Goal: Task Accomplishment & Management: Complete application form

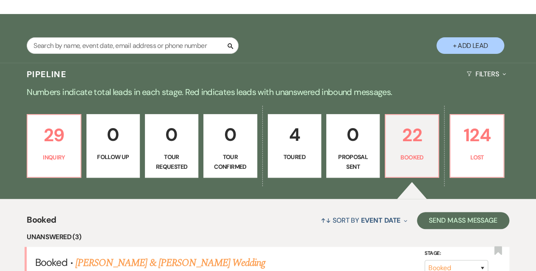
scroll to position [127, 0]
click at [44, 142] on p "29" at bounding box center [54, 135] width 42 height 28
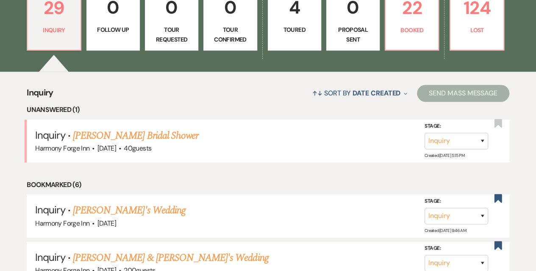
scroll to position [170, 0]
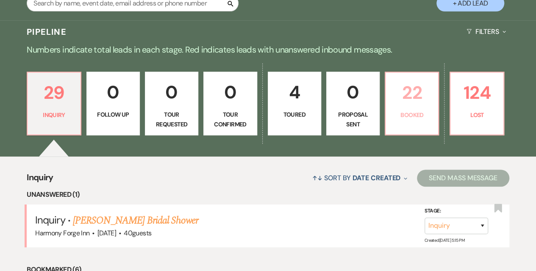
click at [415, 106] on p "22" at bounding box center [412, 92] width 42 height 28
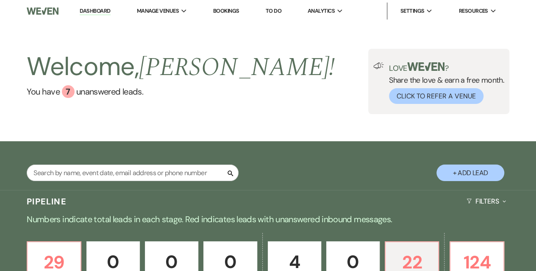
click at [463, 173] on button "+ Add Lead" at bounding box center [471, 172] width 68 height 17
select select "786"
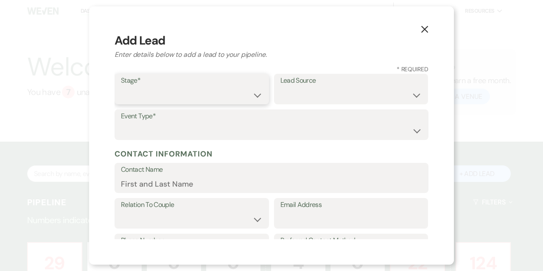
click at [207, 98] on select "Inquiry Follow Up Tour Requested Tour Confirmed Toured Proposal Sent Booked Lost" at bounding box center [192, 95] width 142 height 17
select select "1"
click at [121, 87] on select "Inquiry Follow Up Tour Requested Tour Confirmed Toured Proposal Sent Booked Lost" at bounding box center [192, 95] width 142 height 17
click at [327, 89] on select "Weven Venue Website Instagram Facebook Pinterest Google The Knot Wedding Wire H…" at bounding box center [351, 95] width 142 height 17
select select "17"
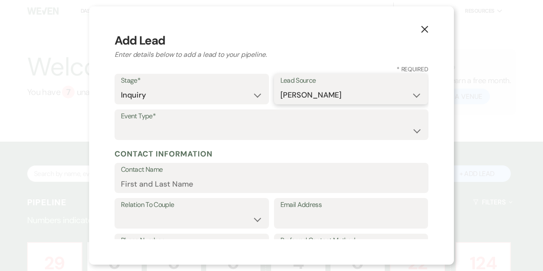
click at [280, 87] on select "Weven Venue Website Instagram Facebook Pinterest Google The Knot Wedding Wire H…" at bounding box center [351, 95] width 142 height 17
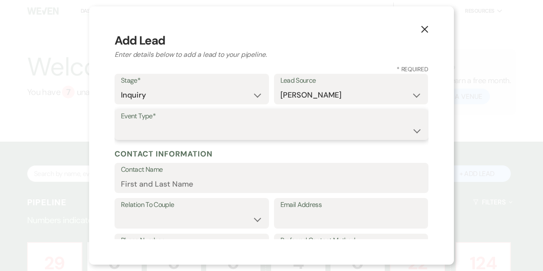
click at [174, 127] on select "Wedding Anniversary Party Baby Shower Bachelorette / Bachelor Party Birthday Pa…" at bounding box center [271, 130] width 301 height 17
select select "1"
click at [121, 122] on select "Wedding Anniversary Party Baby Shower Bachelorette / Bachelor Party Birthday Pa…" at bounding box center [271, 130] width 301 height 17
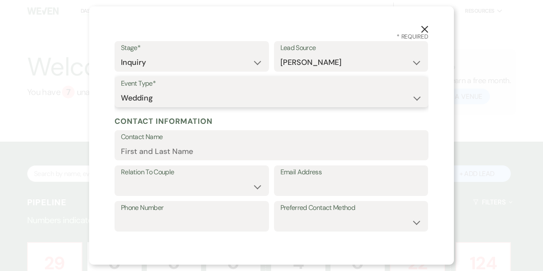
scroll to position [42, 0]
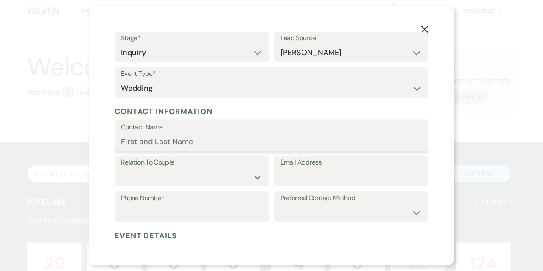
click at [172, 145] on input "Contact Name" at bounding box center [271, 141] width 301 height 17
click at [165, 211] on input "Phone Number" at bounding box center [192, 212] width 142 height 17
paste input "6103069044"
type input "6103069044"
click at [139, 139] on input "Contact Name" at bounding box center [271, 141] width 301 height 17
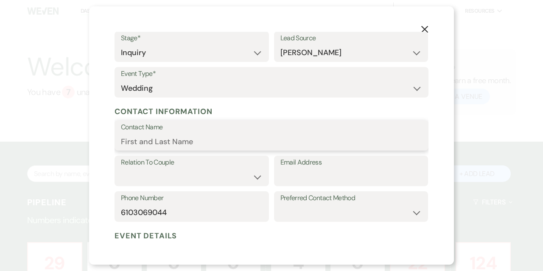
paste input "[PERSON_NAME]"
type input "[PERSON_NAME]"
click at [157, 172] on select "Couple Planner Parent of Couple Family Member Friend Other" at bounding box center [192, 177] width 142 height 17
select select "1"
click at [121, 169] on select "Couple Planner Parent of Couple Family Member Friend Other" at bounding box center [192, 177] width 142 height 17
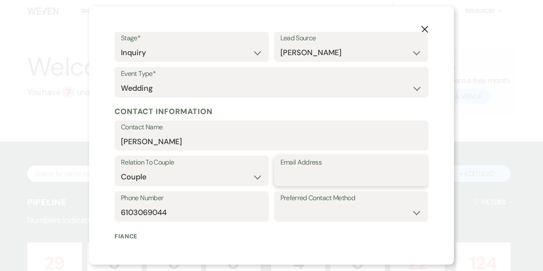
click at [290, 173] on input "Email Address" at bounding box center [351, 177] width 142 height 17
paste input "[EMAIL_ADDRESS][DOMAIN_NAME]"
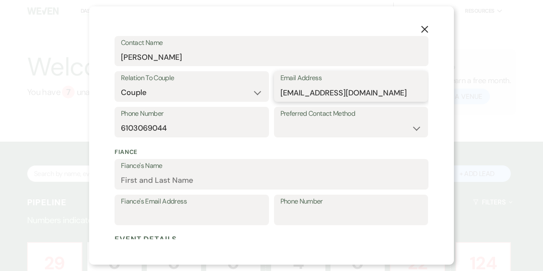
scroll to position [127, 0]
type input "[EMAIL_ADDRESS][DOMAIN_NAME]"
click at [309, 127] on select "Email Phone Text" at bounding box center [351, 128] width 142 height 17
select select "email"
click at [280, 120] on select "Email Phone Text" at bounding box center [351, 128] width 142 height 17
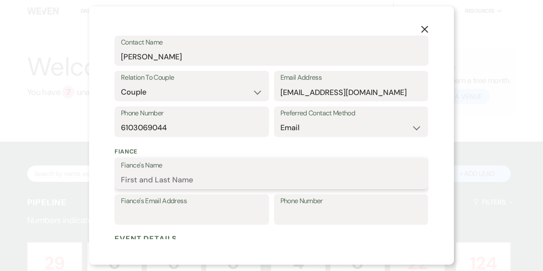
click at [126, 179] on input "Fiance's Name" at bounding box center [271, 180] width 301 height 17
paste input "[PERSON_NAME]"
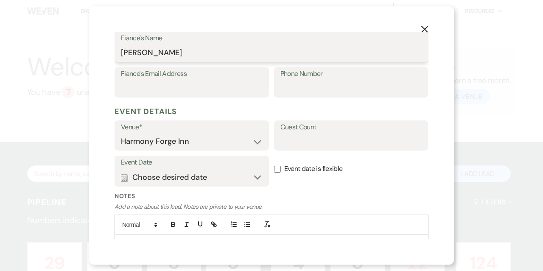
scroll to position [295, 0]
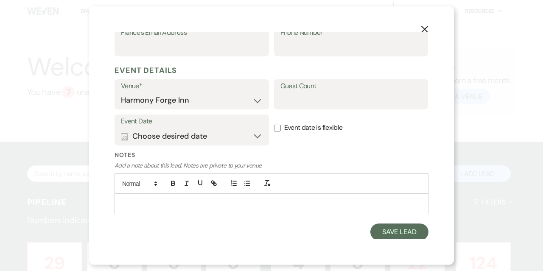
type input "[PERSON_NAME]"
click at [255, 136] on button "Calendar Choose desired date Expand" at bounding box center [192, 136] width 142 height 17
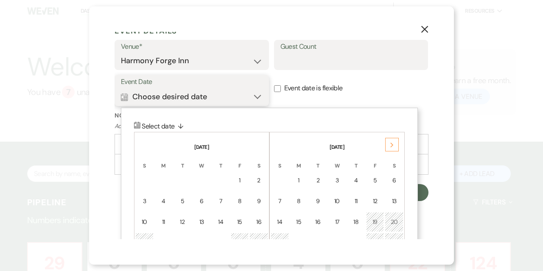
scroll to position [380, 0]
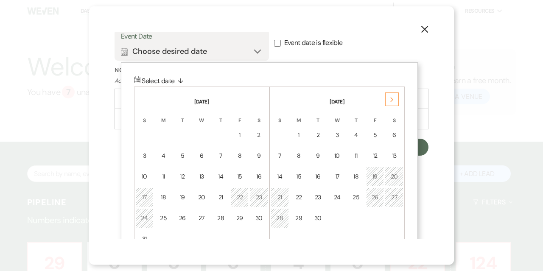
click at [391, 100] on use at bounding box center [391, 99] width 3 height 5
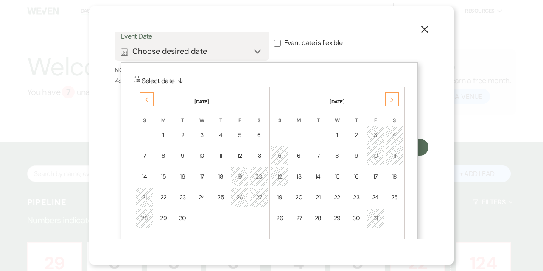
click at [391, 99] on icon "Next" at bounding box center [392, 99] width 4 height 5
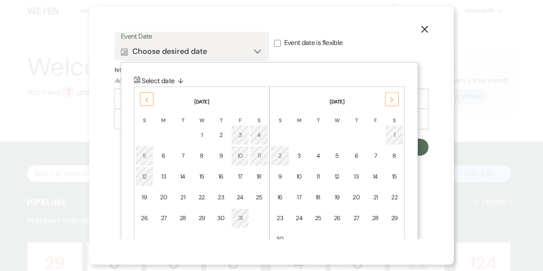
click at [391, 99] on icon "Next" at bounding box center [392, 99] width 4 height 5
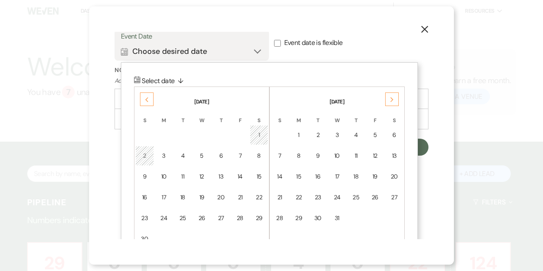
click at [391, 99] on icon "Next" at bounding box center [392, 99] width 4 height 5
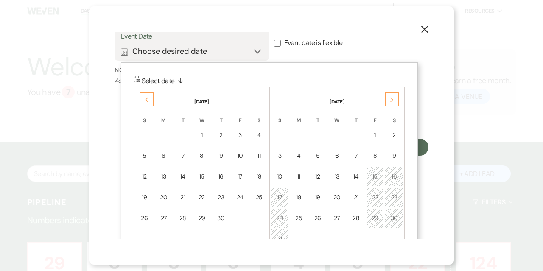
click at [391, 99] on icon "Next" at bounding box center [392, 99] width 4 height 5
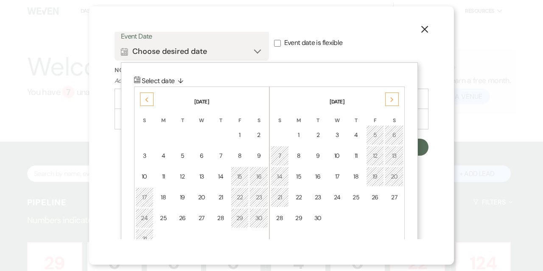
click at [391, 99] on icon "Next" at bounding box center [392, 99] width 4 height 5
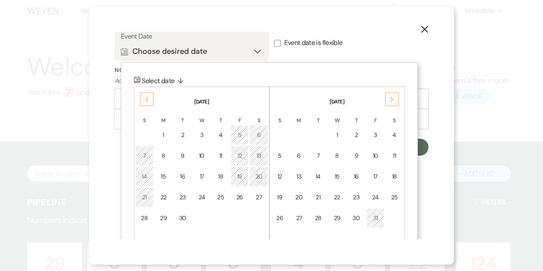
click at [391, 99] on icon "Next" at bounding box center [392, 99] width 4 height 5
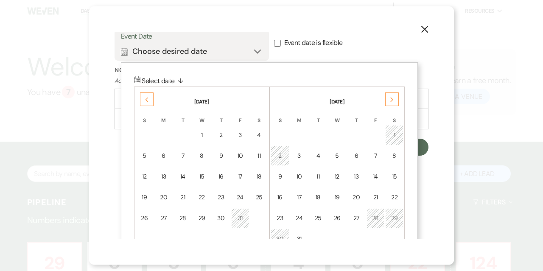
click at [391, 99] on icon "Next" at bounding box center [392, 99] width 4 height 5
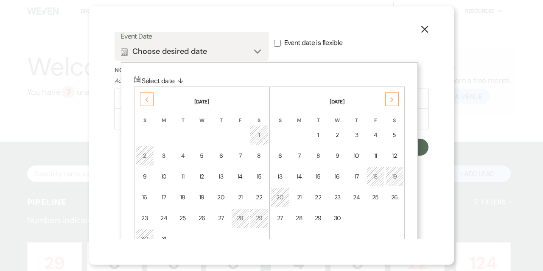
click at [391, 99] on icon "Next" at bounding box center [392, 99] width 4 height 5
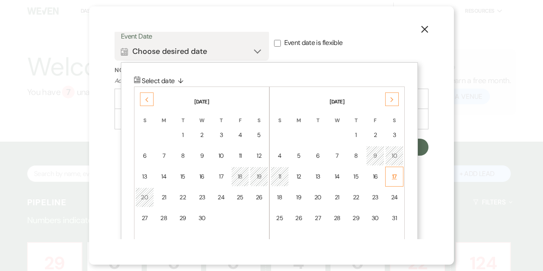
click at [391, 176] on div "17" at bounding box center [393, 176] width 7 height 9
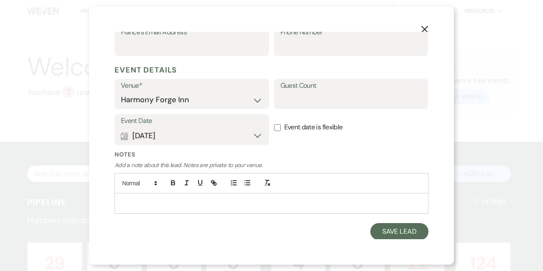
click at [275, 128] on input "Event date is flexible" at bounding box center [277, 127] width 7 height 7
checkbox input "true"
click at [400, 230] on button "Save Lead" at bounding box center [399, 231] width 58 height 17
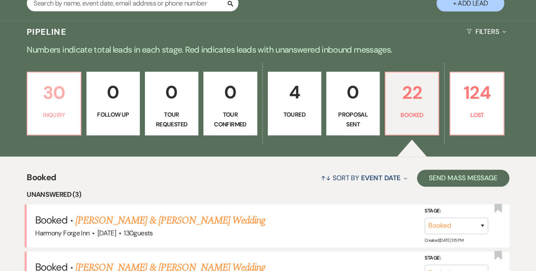
click at [55, 82] on p "30" at bounding box center [54, 92] width 42 height 28
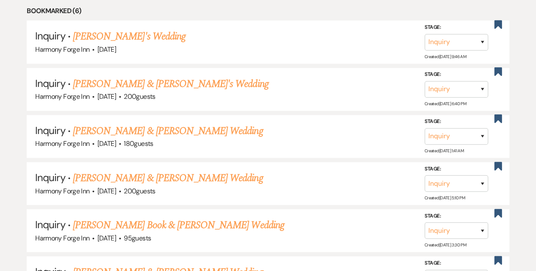
scroll to position [424, 0]
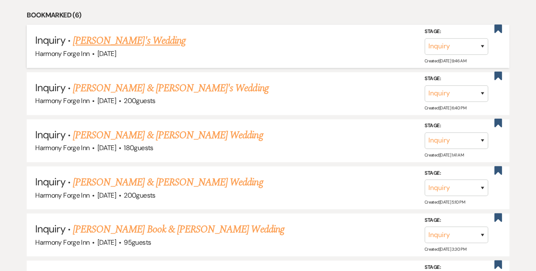
click at [364, 48] on div "Harmony Forge Inn · [DATE]" at bounding box center [268, 53] width 466 height 11
click at [105, 38] on link "[PERSON_NAME]'s Wedding" at bounding box center [129, 40] width 113 height 15
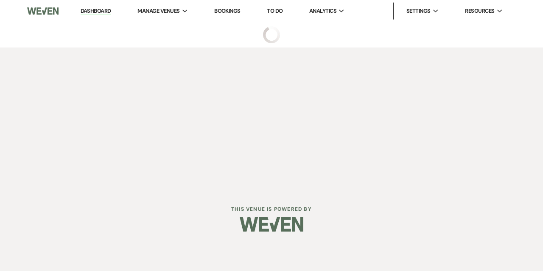
select select "5"
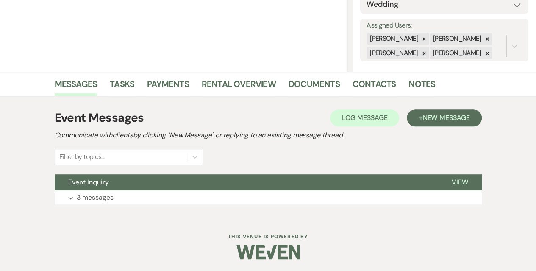
scroll to position [142, 0]
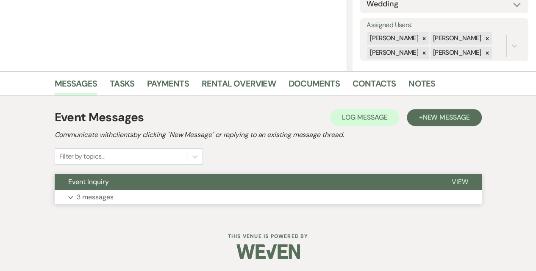
click at [86, 198] on p "3 messages" at bounding box center [95, 197] width 37 height 11
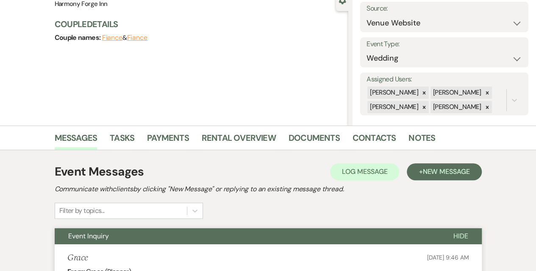
scroll to position [3, 0]
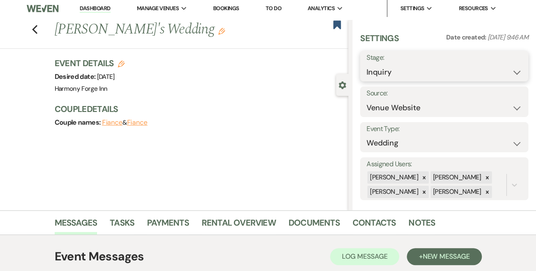
click at [412, 71] on select "Inquiry Follow Up Tour Requested Tour Confirmed Toured Proposal Sent Booked Lost" at bounding box center [445, 72] width 156 height 17
select select "8"
click at [367, 64] on select "Inquiry Follow Up Tour Requested Tour Confirmed Toured Proposal Sent Booked Lost" at bounding box center [445, 72] width 156 height 17
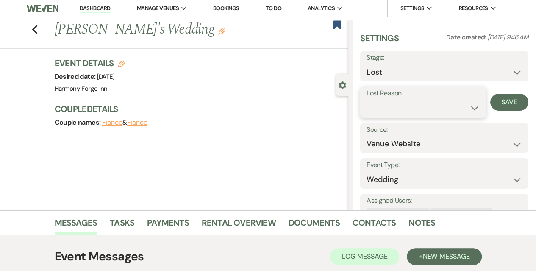
click at [389, 101] on select "Booked Elsewhere Budget Date Unavailable No Response Not a Good Match Capacity …" at bounding box center [423, 108] width 113 height 17
select select "5"
click at [367, 100] on select "Booked Elsewhere Budget Date Unavailable No Response Not a Good Match Capacity …" at bounding box center [423, 108] width 113 height 17
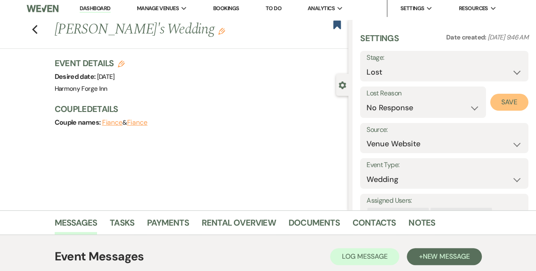
click at [509, 98] on button "Save" at bounding box center [509, 102] width 38 height 17
click at [82, 9] on link "Dashboard" at bounding box center [95, 9] width 31 height 8
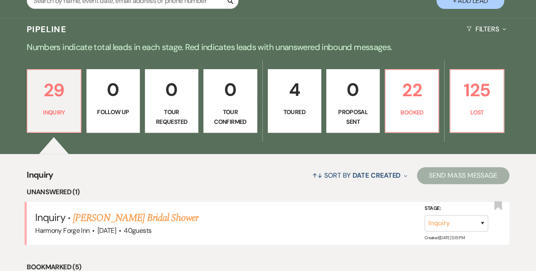
scroll to position [299, 0]
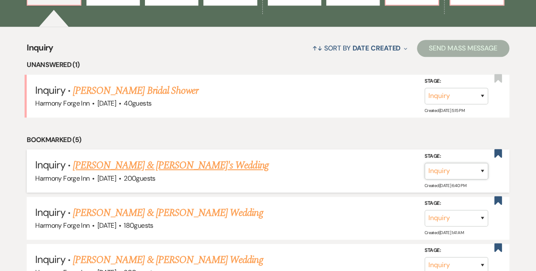
click at [444, 166] on select "Inquiry Follow Up Tour Requested Tour Confirmed Toured Proposal Sent Booked Lost" at bounding box center [457, 171] width 64 height 17
select select "8"
click at [425, 163] on select "Inquiry Follow Up Tour Requested Tour Confirmed Toured Proposal Sent Booked Lost" at bounding box center [457, 171] width 64 height 17
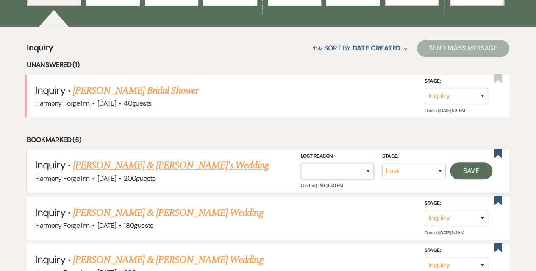
click at [347, 169] on select "Booked Elsewhere Budget Date Unavailable No Response Not a Good Match Capacity …" at bounding box center [337, 171] width 73 height 17
select select "5"
click at [301, 163] on select "Booked Elsewhere Budget Date Unavailable No Response Not a Good Match Capacity …" at bounding box center [337, 171] width 73 height 17
click at [470, 170] on button "Save" at bounding box center [471, 170] width 42 height 17
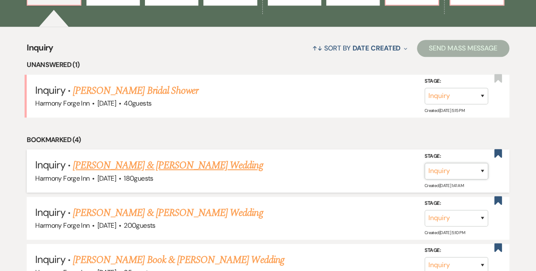
click at [459, 173] on select "Inquiry Follow Up Tour Requested Tour Confirmed Toured Proposal Sent Booked Lost" at bounding box center [457, 171] width 64 height 17
select select "8"
click at [425, 163] on select "Inquiry Follow Up Tour Requested Tour Confirmed Toured Proposal Sent Booked Lost" at bounding box center [457, 171] width 64 height 17
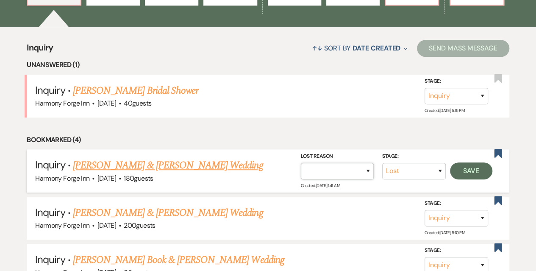
click at [334, 171] on select "Booked Elsewhere Budget Date Unavailable No Response Not a Good Match Capacity …" at bounding box center [337, 171] width 73 height 17
select select "5"
click at [301, 163] on select "Booked Elsewhere Budget Date Unavailable No Response Not a Good Match Capacity …" at bounding box center [337, 171] width 73 height 17
click at [472, 175] on button "Save" at bounding box center [471, 170] width 42 height 17
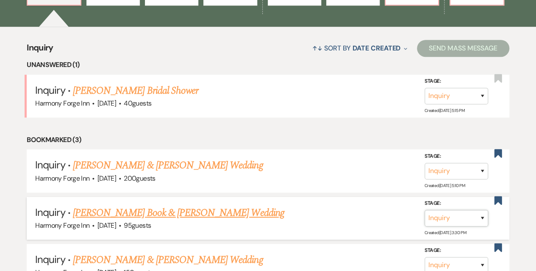
click at [455, 220] on select "Inquiry Follow Up Tour Requested Tour Confirmed Toured Proposal Sent Booked Lost" at bounding box center [457, 218] width 64 height 17
select select "8"
click at [425, 210] on select "Inquiry Follow Up Tour Requested Tour Confirmed Toured Proposal Sent Booked Lost" at bounding box center [457, 218] width 64 height 17
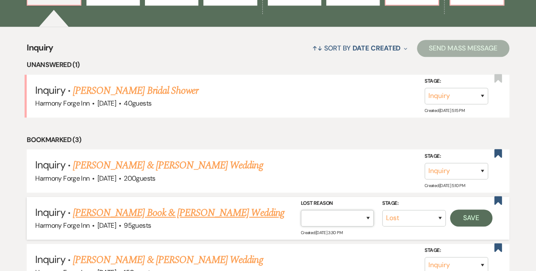
click at [334, 216] on select "Booked Elsewhere Budget Date Unavailable No Response Not a Good Match Capacity …" at bounding box center [337, 218] width 73 height 17
select select "5"
click at [301, 210] on select "Booked Elsewhere Budget Date Unavailable No Response Not a Good Match Capacity …" at bounding box center [337, 218] width 73 height 17
click at [468, 218] on button "Save" at bounding box center [471, 217] width 42 height 17
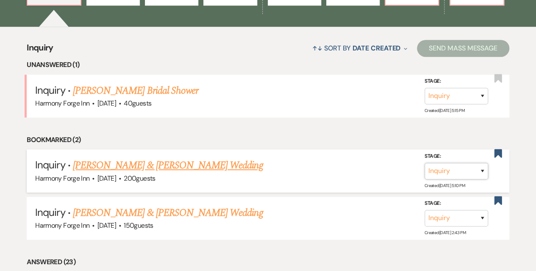
click at [452, 172] on select "Inquiry Follow Up Tour Requested Tour Confirmed Toured Proposal Sent Booked Lost" at bounding box center [457, 171] width 64 height 17
select select "8"
click at [425, 163] on select "Inquiry Follow Up Tour Requested Tour Confirmed Toured Proposal Sent Booked Lost" at bounding box center [457, 171] width 64 height 17
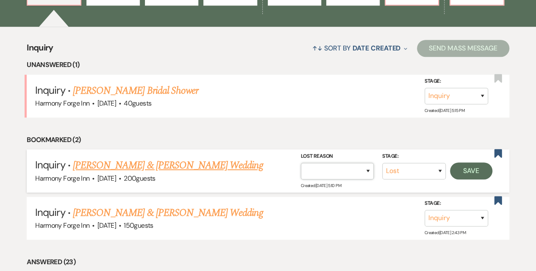
click at [355, 168] on select "Booked Elsewhere Budget Date Unavailable No Response Not a Good Match Capacity …" at bounding box center [337, 171] width 73 height 17
select select "5"
click at [301, 163] on select "Booked Elsewhere Budget Date Unavailable No Response Not a Good Match Capacity …" at bounding box center [337, 171] width 73 height 17
click at [469, 173] on button "Save" at bounding box center [471, 170] width 42 height 17
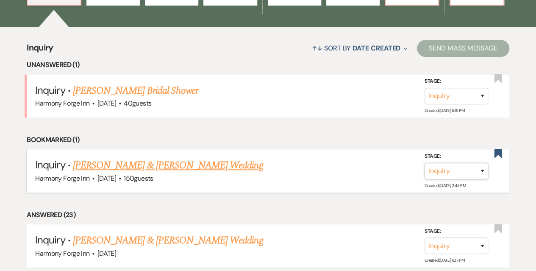
click at [457, 177] on select "Inquiry Follow Up Tour Requested Tour Confirmed Toured Proposal Sent Booked Lost" at bounding box center [457, 171] width 64 height 17
click at [453, 163] on select "Inquiry Follow Up Tour Requested Tour Confirmed Toured Proposal Sent Booked Lost" at bounding box center [457, 171] width 64 height 17
click at [454, 169] on select "Inquiry Follow Up Tour Requested Tour Confirmed Toured Proposal Sent Booked Lost" at bounding box center [457, 171] width 64 height 17
select select "8"
click at [425, 163] on select "Inquiry Follow Up Tour Requested Tour Confirmed Toured Proposal Sent Booked Lost" at bounding box center [457, 171] width 64 height 17
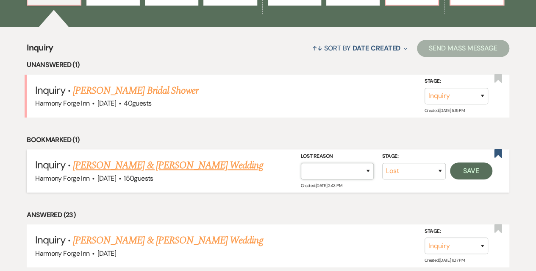
click at [345, 170] on select "Booked Elsewhere Budget Date Unavailable No Response Not a Good Match Capacity …" at bounding box center [337, 171] width 73 height 17
select select "5"
click at [301, 163] on select "Booked Elsewhere Budget Date Unavailable No Response Not a Good Match Capacity …" at bounding box center [337, 171] width 73 height 17
click at [469, 165] on button "Save" at bounding box center [471, 170] width 42 height 17
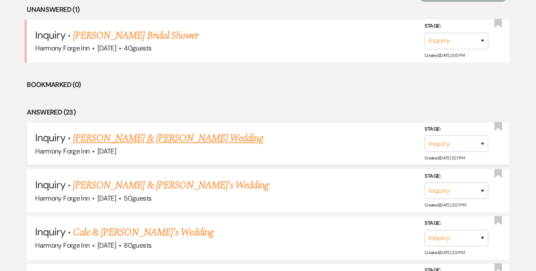
scroll to position [384, 0]
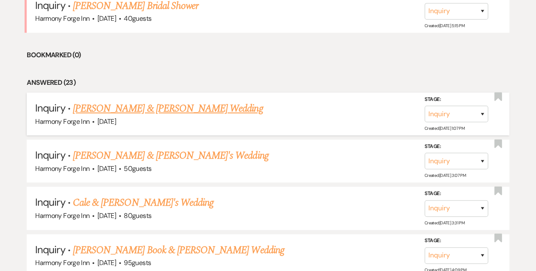
click at [163, 106] on link "[PERSON_NAME] & [PERSON_NAME] Wedding" at bounding box center [168, 108] width 190 height 15
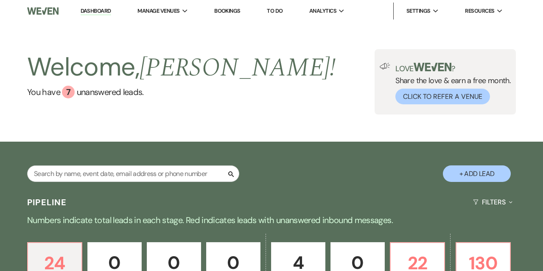
select select "17"
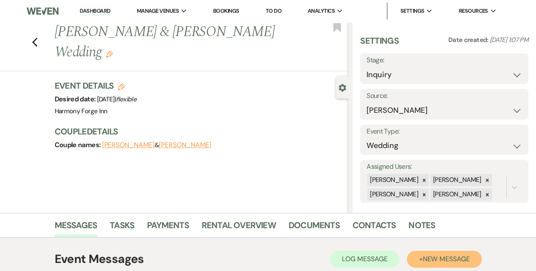
click at [442, 259] on span "New Message" at bounding box center [446, 258] width 47 height 9
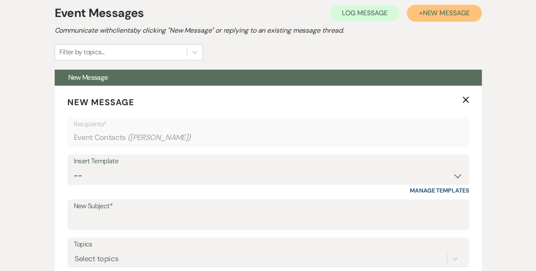
scroll to position [297, 0]
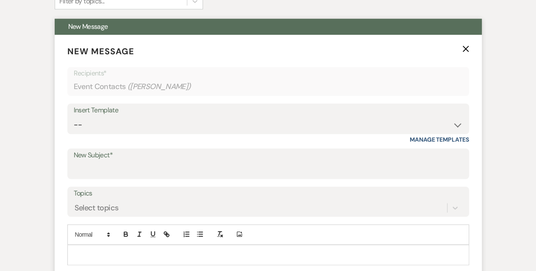
click at [136, 106] on div "Insert Template" at bounding box center [268, 110] width 389 height 12
click at [135, 117] on select "-- Weven Planning Portal Introduction (Booked Events) Initial Inquiry Response …" at bounding box center [268, 125] width 389 height 17
select select "6017"
click at [74, 117] on select "-- Weven Planning Portal Introduction (Booked Events) Initial Inquiry Response …" at bounding box center [268, 125] width 389 height 17
type input "Following Up on Your Wedding Venue Inquiry"
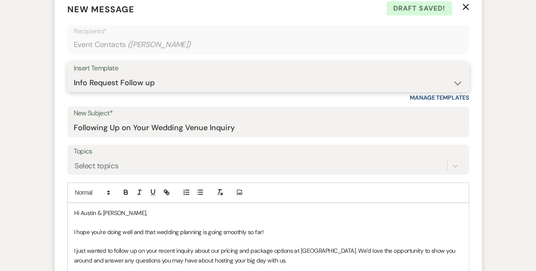
scroll to position [339, 0]
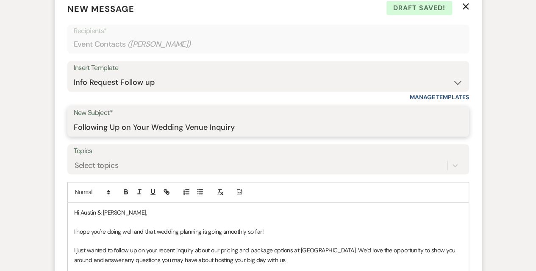
click at [140, 128] on input "Following Up on Your Wedding Venue Inquiry" at bounding box center [268, 127] width 389 height 17
click at [289, 128] on input "Following Up on Your Wedding Venue Inquiry" at bounding box center [268, 127] width 389 height 17
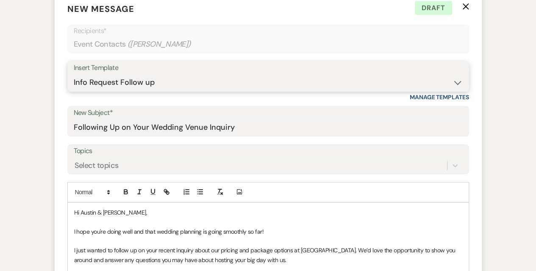
click at [377, 80] on select "-- Weven Planning Portal Introduction (Booked Events) Initial Inquiry Response …" at bounding box center [268, 82] width 389 height 17
select select "5003"
click at [74, 74] on select "-- Weven Planning Portal Introduction (Booked Events) Initial Inquiry Response …" at bounding box center [268, 82] width 389 height 17
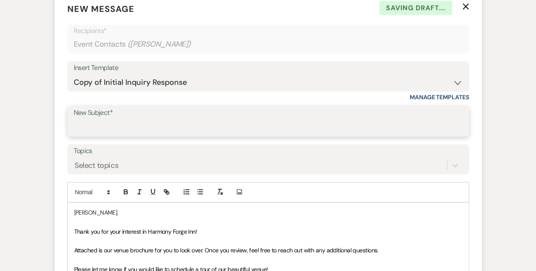
click at [125, 125] on input "New Subject*" at bounding box center [268, 127] width 389 height 17
type input "Harmony Forge Inquiry"
click at [175, 126] on input "Harmony Forge Inquiry" at bounding box center [268, 127] width 389 height 17
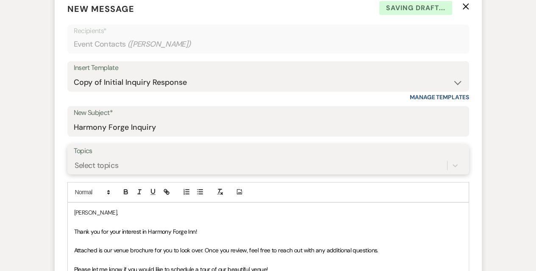
click at [169, 160] on div "Select topics" at bounding box center [268, 165] width 389 height 16
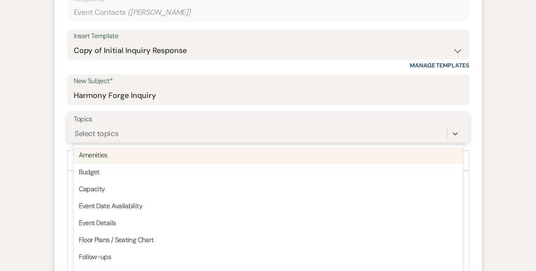
scroll to position [376, 0]
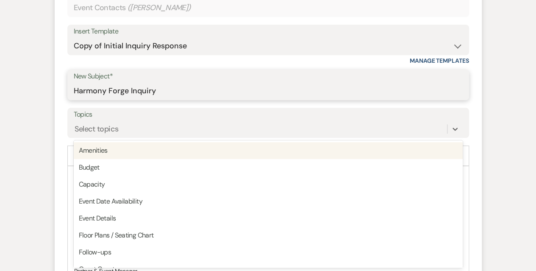
click at [177, 90] on input "Harmony Forge Inquiry" at bounding box center [268, 91] width 389 height 17
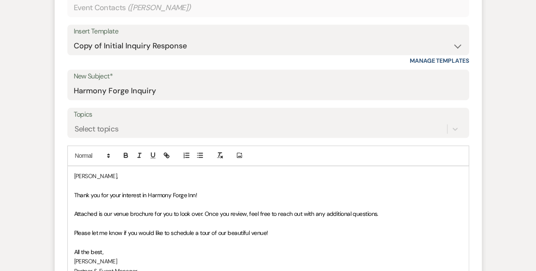
click at [183, 79] on label "New Subject*" at bounding box center [268, 76] width 389 height 12
click at [183, 83] on input "Harmony Forge Inquiry" at bounding box center [268, 91] width 389 height 17
drag, startPoint x: 184, startPoint y: 94, endPoint x: 43, endPoint y: 83, distance: 141.5
click at [43, 83] on div "Event Messages Log Log Message + New Message Communicate with clients by clicki…" at bounding box center [268, 157] width 483 height 591
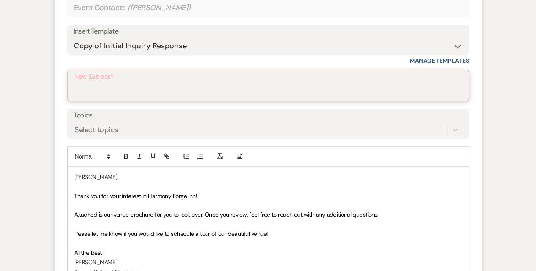
click at [80, 92] on input "New Subject*" at bounding box center [268, 91] width 388 height 17
type input "Harmony Forge Inquiry"
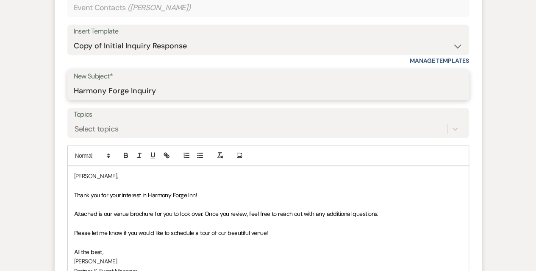
scroll to position [460, 0]
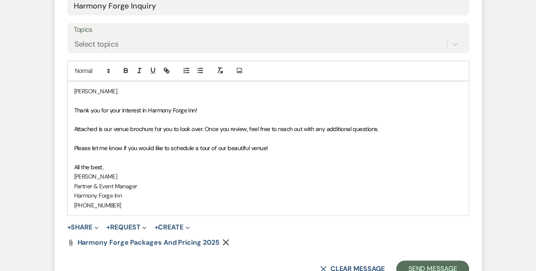
click at [236, 147] on span "Please let me know if you would like to schedule a tour of our beautiful venue!" at bounding box center [171, 148] width 194 height 8
click at [198, 147] on span "Please let me know if you would like to schedule a tour of our beautiful venue!" at bounding box center [171, 148] width 194 height 8
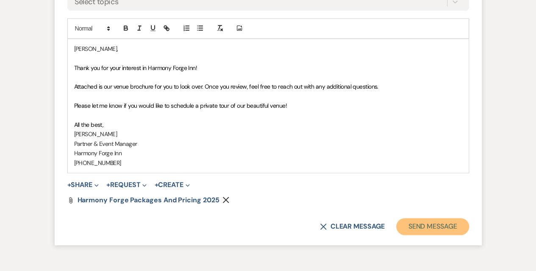
click at [438, 225] on button "Send Message" at bounding box center [432, 226] width 72 height 17
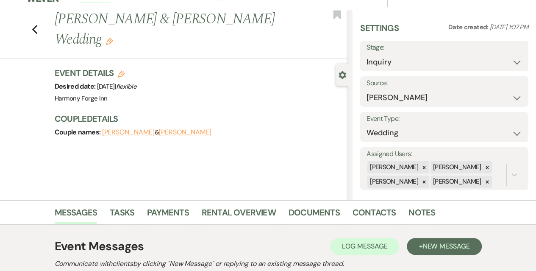
scroll to position [0, 0]
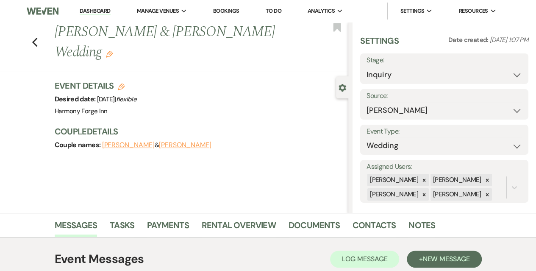
click at [106, 8] on link "Dashboard" at bounding box center [95, 11] width 31 height 8
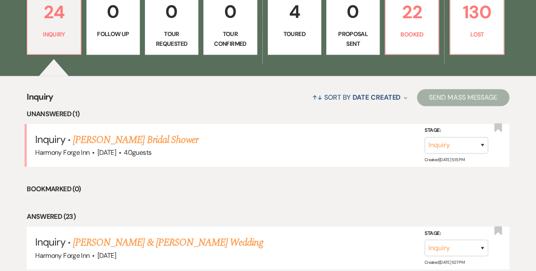
scroll to position [381, 0]
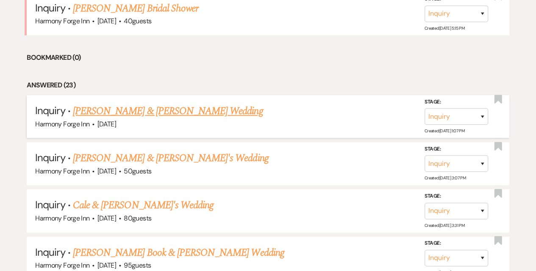
click at [112, 111] on link "[PERSON_NAME] & [PERSON_NAME] Wedding" at bounding box center [168, 110] width 190 height 15
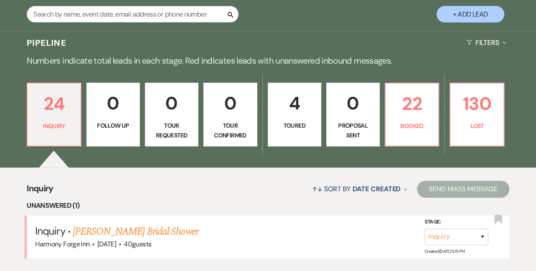
select select "17"
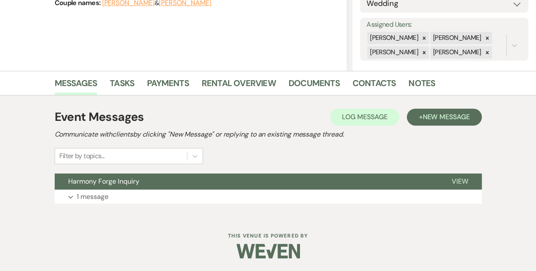
scroll to position [142, 0]
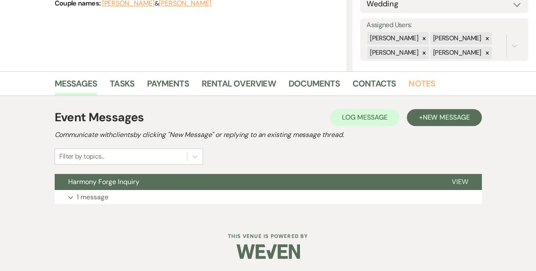
click at [423, 78] on link "Notes" at bounding box center [422, 86] width 27 height 19
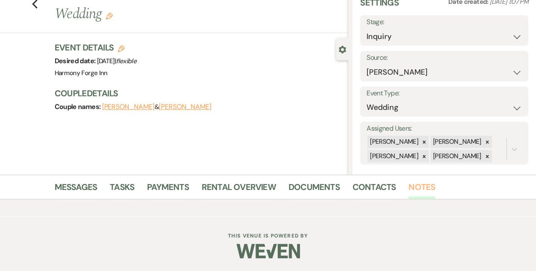
scroll to position [120, 0]
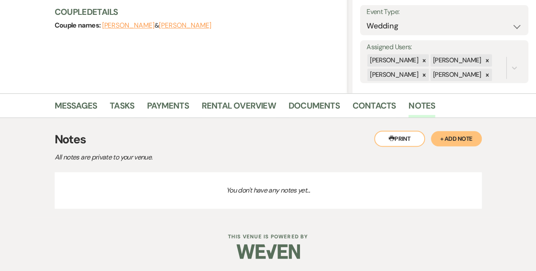
click at [470, 134] on button "+ Add Note" at bounding box center [456, 138] width 51 height 15
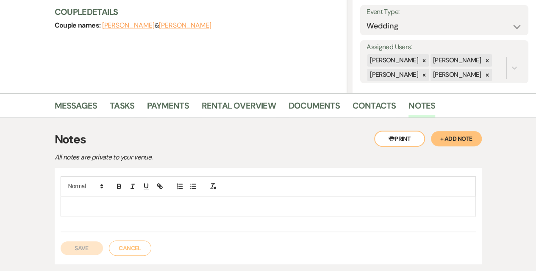
click at [115, 201] on p at bounding box center [268, 205] width 402 height 9
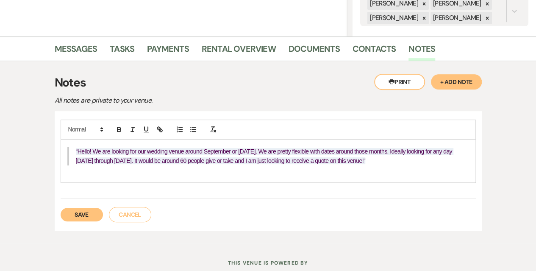
scroll to position [202, 0]
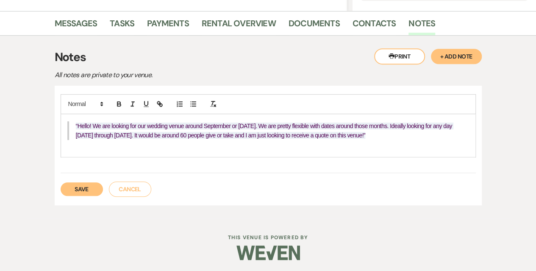
click at [93, 187] on button "Save" at bounding box center [82, 189] width 42 height 14
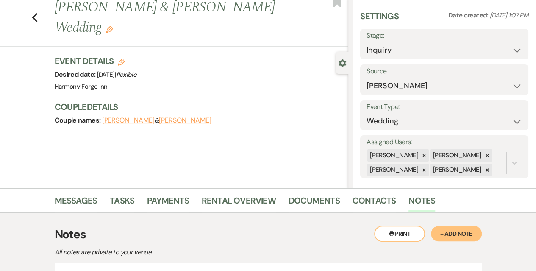
scroll to position [4, 0]
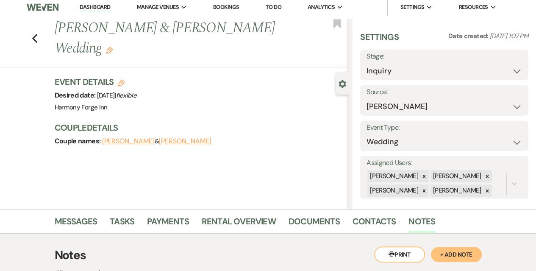
click at [97, 8] on link "Dashboard" at bounding box center [95, 7] width 31 height 8
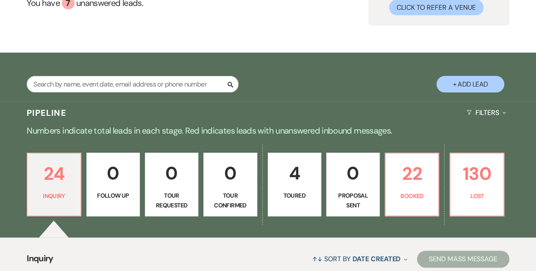
click at [463, 81] on button "+ Add Lead" at bounding box center [471, 84] width 68 height 17
select select "786"
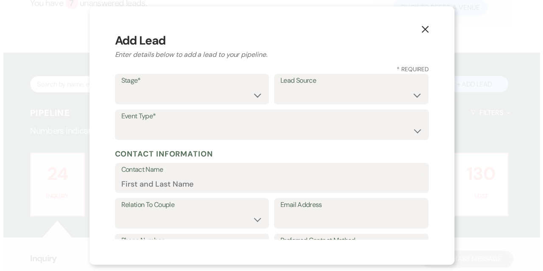
scroll to position [89, 0]
click at [150, 86] on label "Stage*" at bounding box center [192, 81] width 142 height 12
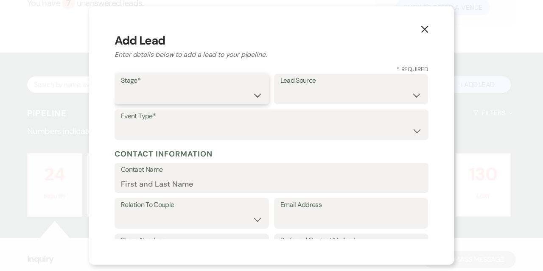
click at [149, 98] on select "Inquiry Follow Up Tour Requested Tour Confirmed Toured Proposal Sent Booked Lost" at bounding box center [192, 95] width 142 height 17
select select "1"
click at [121, 87] on select "Inquiry Follow Up Tour Requested Tour Confirmed Toured Proposal Sent Booked Lost" at bounding box center [192, 95] width 142 height 17
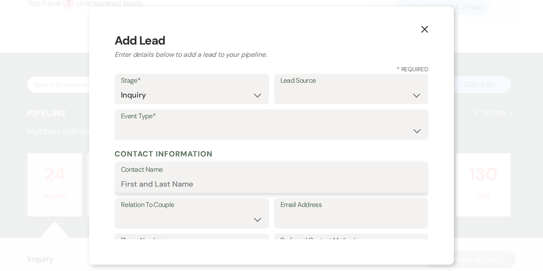
click at [160, 184] on input "Contact Name" at bounding box center [271, 183] width 301 height 17
paste input "[PERSON_NAME]"
type input "[PERSON_NAME]"
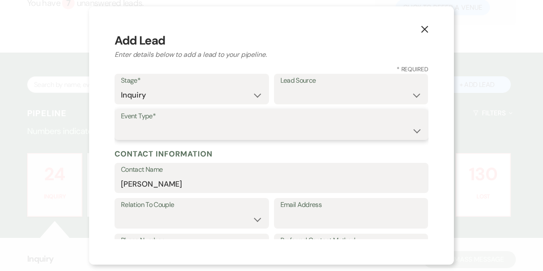
click at [165, 126] on select "Wedding Anniversary Party Baby Shower Bachelorette / Bachelor Party Birthday Pa…" at bounding box center [271, 130] width 301 height 17
select select "1"
click at [121, 122] on select "Wedding Anniversary Party Baby Shower Bachelorette / Bachelor Party Birthday Pa…" at bounding box center [271, 130] width 301 height 17
click at [323, 85] on label "Lead Source" at bounding box center [351, 81] width 142 height 12
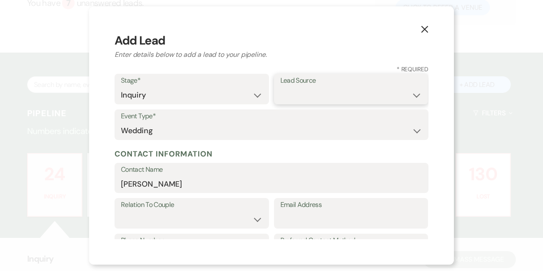
click at [321, 92] on select "Weven Venue Website Instagram Facebook Pinterest Google The Knot Wedding Wire H…" at bounding box center [351, 95] width 142 height 17
select select "17"
click at [280, 87] on select "Weven Venue Website Instagram Facebook Pinterest Google The Knot Wedding Wire H…" at bounding box center [351, 95] width 142 height 17
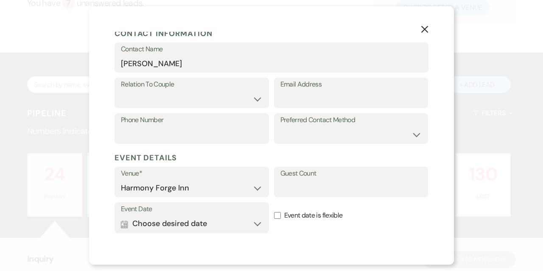
scroll to position [127, 0]
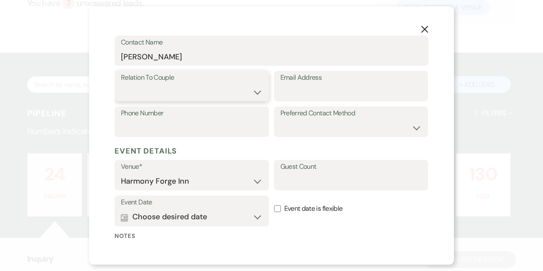
click at [164, 86] on select "Couple Planner Parent of Couple Family Member Friend Other" at bounding box center [192, 92] width 142 height 17
select select "1"
click at [121, 84] on select "Couple Planner Parent of Couple Family Member Friend Other" at bounding box center [192, 92] width 142 height 17
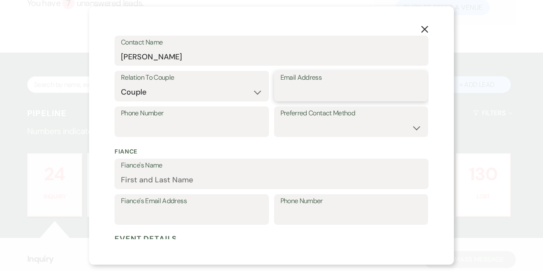
click at [315, 88] on input "Email Address" at bounding box center [351, 92] width 142 height 17
paste input "[EMAIL_ADDRESS][DOMAIN_NAME]"
type input "[EMAIL_ADDRESS][DOMAIN_NAME]"
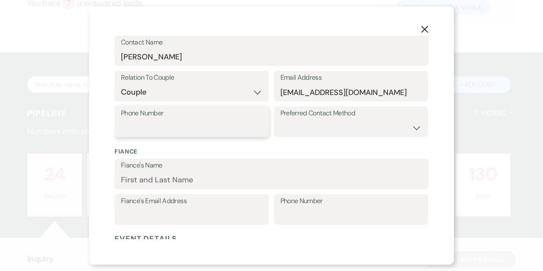
click at [168, 128] on input "Phone Number" at bounding box center [192, 128] width 142 height 17
paste input "3025590558"
type input "3025590558"
click at [308, 126] on select "Email Phone Text" at bounding box center [351, 128] width 142 height 17
select select "email"
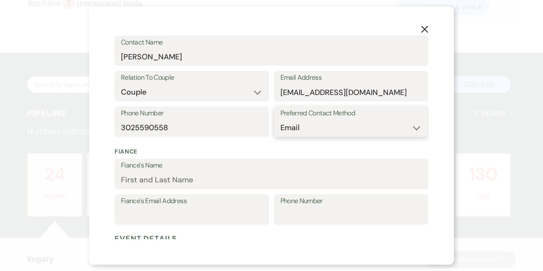
click at [280, 120] on select "Email Phone Text" at bounding box center [351, 128] width 142 height 17
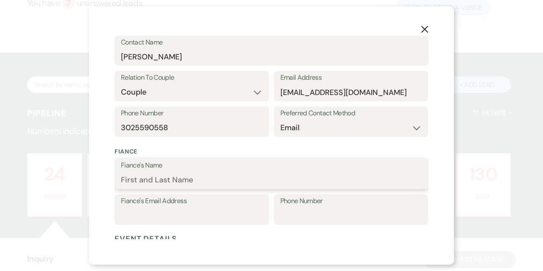
click at [174, 184] on input "Fiance's Name" at bounding box center [271, 180] width 301 height 17
paste input "[PERSON_NAME]"
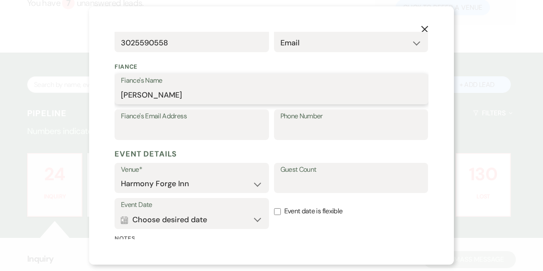
scroll to position [295, 0]
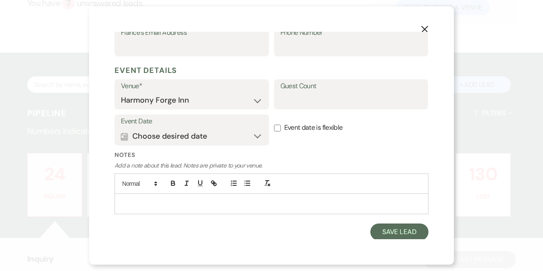
type input "[PERSON_NAME]"
click at [306, 95] on input "Guest Count" at bounding box center [351, 100] width 142 height 17
type input "50-60"
click at [185, 136] on button "Calendar Choose desired date Expand" at bounding box center [192, 136] width 142 height 17
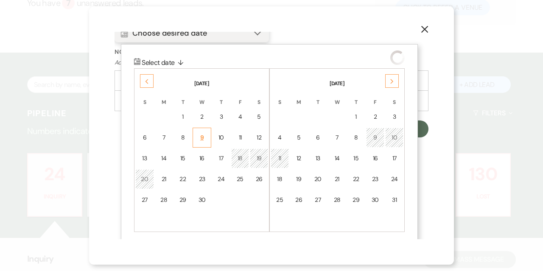
scroll to position [402, 0]
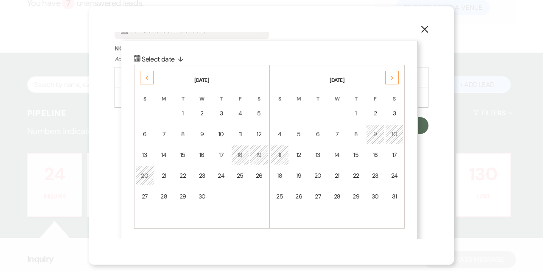
click at [391, 78] on icon "Next" at bounding box center [392, 77] width 4 height 5
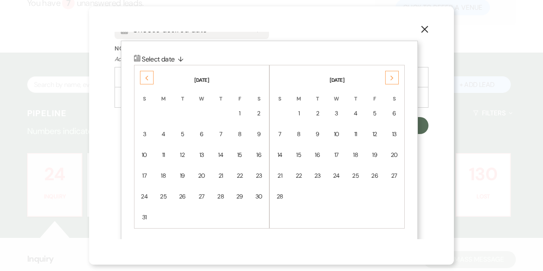
click at [391, 78] on icon "Next" at bounding box center [392, 77] width 4 height 5
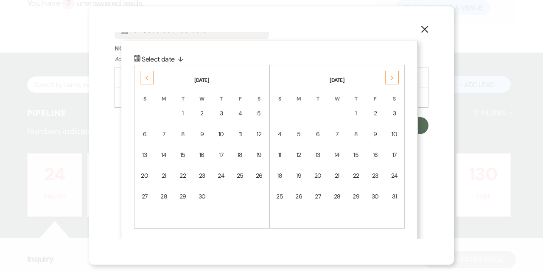
click at [391, 78] on icon "Next" at bounding box center [392, 77] width 4 height 5
click at [392, 115] on div "2" at bounding box center [394, 113] width 8 height 9
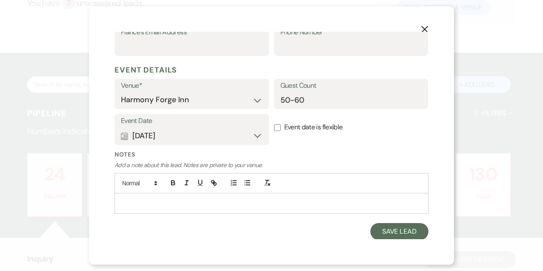
click at [215, 200] on p at bounding box center [271, 202] width 300 height 9
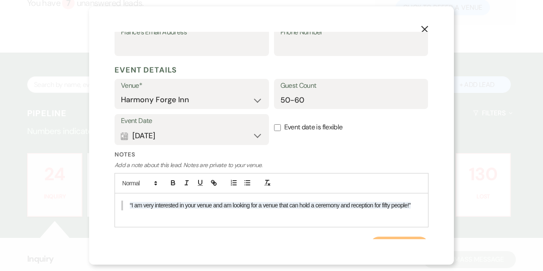
click at [397, 236] on button "Save Lead" at bounding box center [399, 244] width 58 height 17
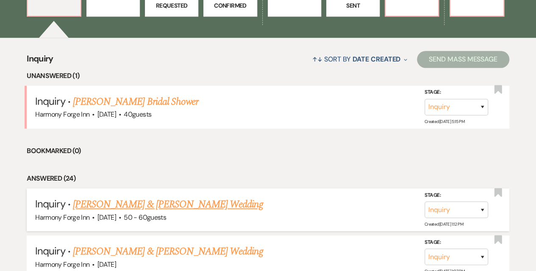
scroll to position [300, 0]
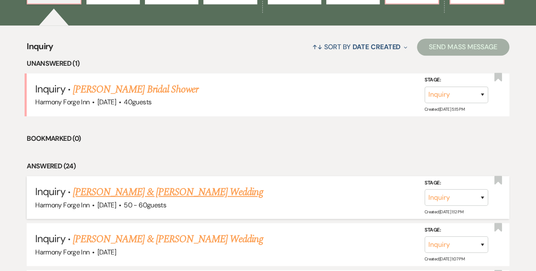
click at [175, 189] on link "[PERSON_NAME] & [PERSON_NAME] Wedding" at bounding box center [168, 191] width 190 height 15
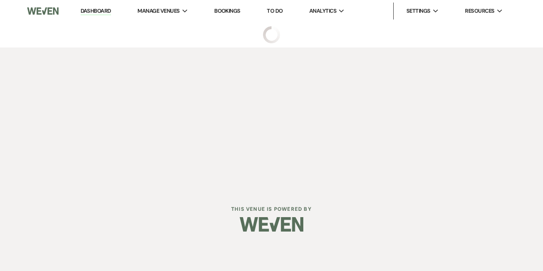
select select "17"
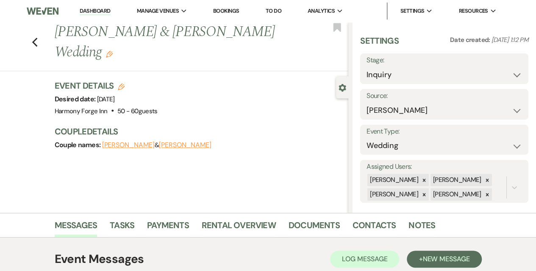
scroll to position [164, 0]
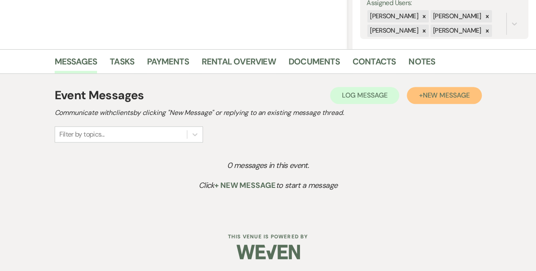
click at [448, 90] on button "+ New Message" at bounding box center [444, 95] width 75 height 17
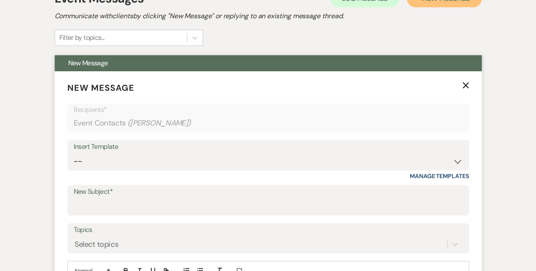
scroll to position [333, 0]
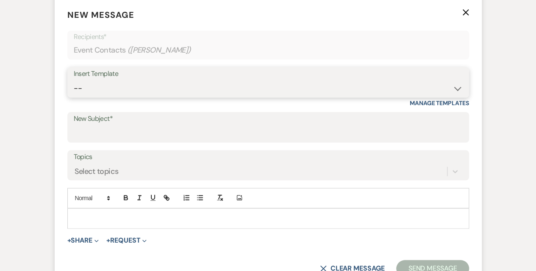
click at [137, 93] on select "-- Weven Planning Portal Introduction (Booked Events) Initial Inquiry Response …" at bounding box center [268, 88] width 389 height 17
select select "5003"
click at [74, 80] on select "-- Weven Planning Portal Introduction (Booked Events) Initial Inquiry Response …" at bounding box center [268, 88] width 389 height 17
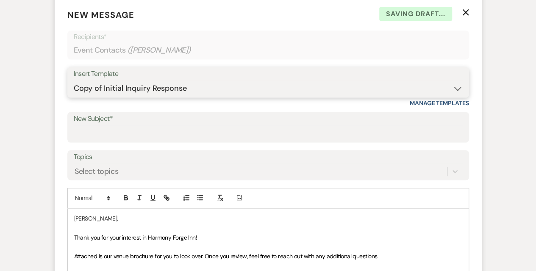
scroll to position [503, 0]
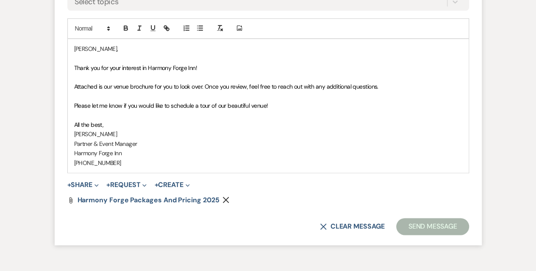
click at [231, 102] on span "Please let me know if you would like to schedule a tour of our beautiful venue!" at bounding box center [171, 106] width 194 height 8
click at [200, 104] on span "Please let me know if you would like to schedule a tour of our beautiful venue!" at bounding box center [171, 106] width 194 height 8
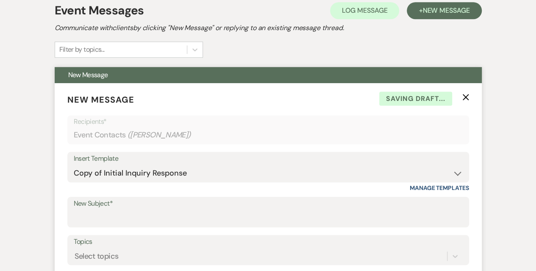
scroll to position [333, 0]
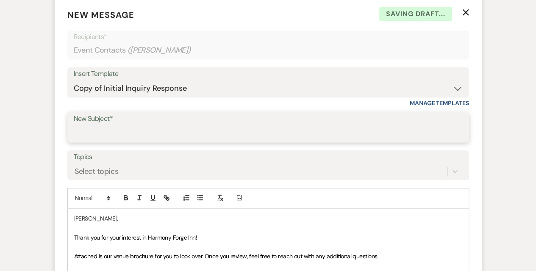
click at [94, 134] on input "New Subject*" at bounding box center [268, 133] width 389 height 17
type input "Harmony Forge Inquiry"
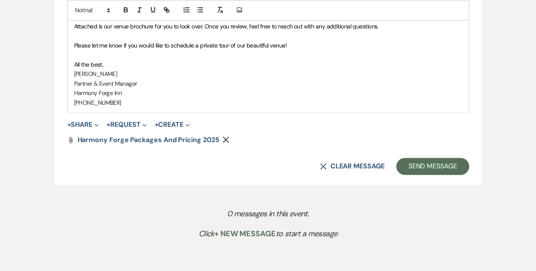
scroll to position [611, 0]
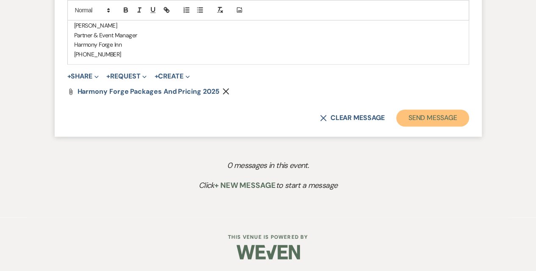
click at [431, 118] on button "Send Message" at bounding box center [432, 117] width 72 height 17
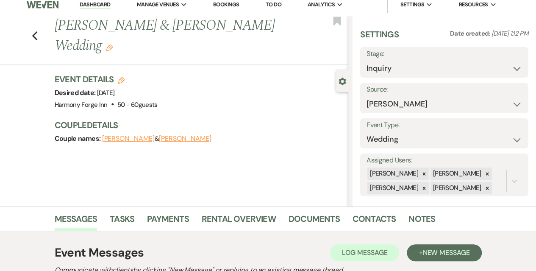
scroll to position [0, 0]
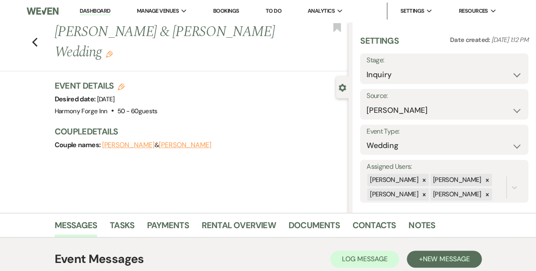
click at [97, 11] on link "Dashboard" at bounding box center [95, 11] width 31 height 8
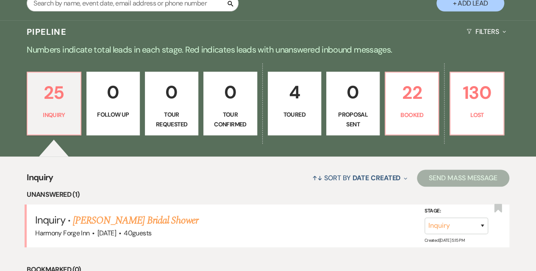
click at [452, 3] on button "+ Add Lead" at bounding box center [471, 3] width 68 height 17
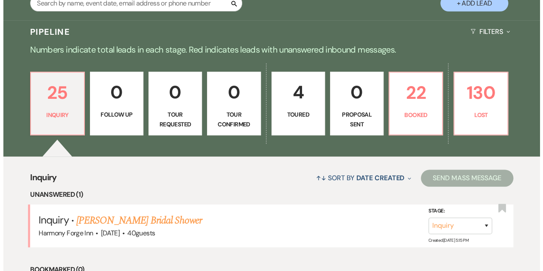
scroll to position [170, 0]
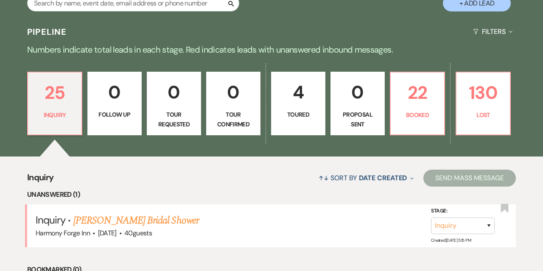
select select "786"
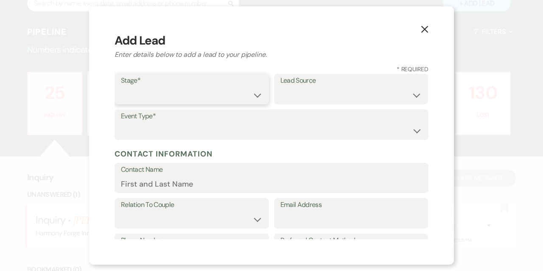
click at [153, 92] on select "Inquiry Follow Up Tour Requested Tour Confirmed Toured Proposal Sent Booked Lost" at bounding box center [192, 95] width 142 height 17
select select "1"
click at [121, 87] on select "Inquiry Follow Up Tour Requested Tour Confirmed Toured Proposal Sent Booked Lost" at bounding box center [192, 95] width 142 height 17
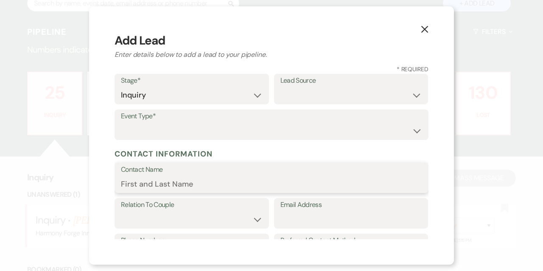
click at [153, 186] on input "Contact Name" at bounding box center [271, 183] width 301 height 17
paste input "[PERSON_NAME]"
type input "[PERSON_NAME]"
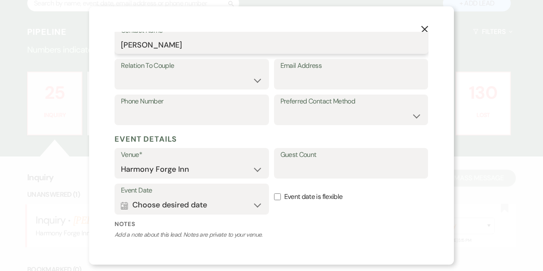
scroll to position [81, 0]
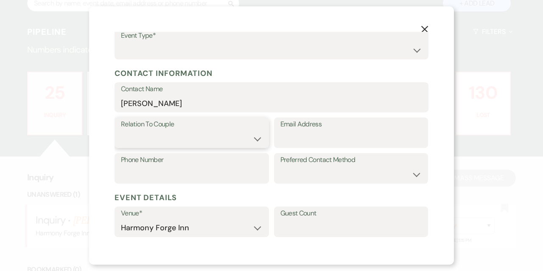
click at [252, 134] on select "Couple Planner Parent of Couple Family Member Friend Other" at bounding box center [192, 139] width 142 height 17
select select "1"
click at [121, 131] on select "Couple Planner Parent of Couple Family Member Friend Other" at bounding box center [192, 139] width 142 height 17
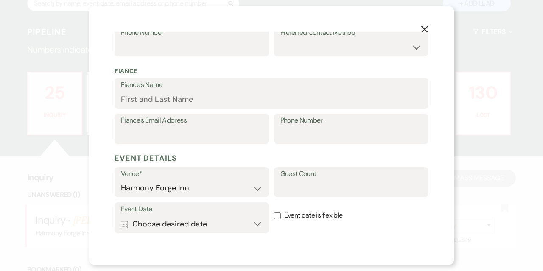
scroll to position [208, 0]
click at [152, 103] on input "Fiance's Name" at bounding box center [271, 99] width 301 height 17
paste input "[PERSON_NAME]"
type input "[PERSON_NAME]"
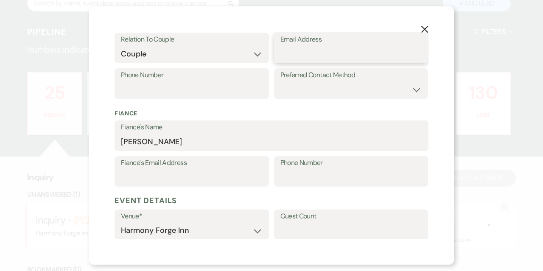
click at [330, 53] on input "Email Address" at bounding box center [351, 54] width 142 height 17
paste input "[EMAIL_ADDRESS][DOMAIN_NAME]"
type input "[EMAIL_ADDRESS][DOMAIN_NAME]"
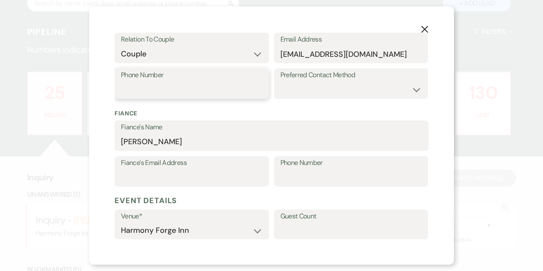
click at [183, 83] on input "Phone Number" at bounding box center [192, 89] width 142 height 17
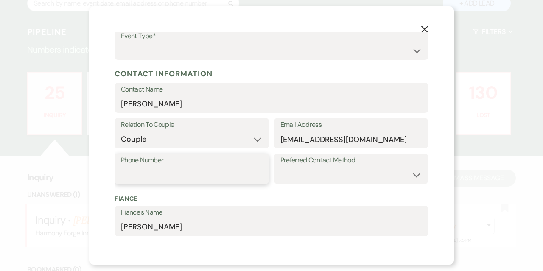
scroll to position [81, 0]
paste input "7179436578"
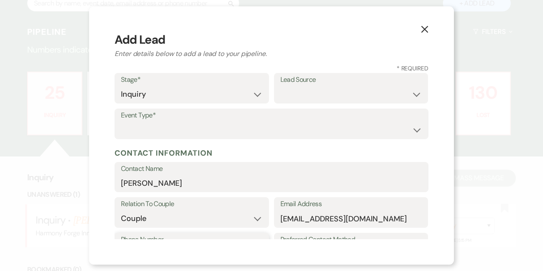
scroll to position [0, 0]
type input "7179436578"
click at [303, 83] on label "Lead Source" at bounding box center [351, 81] width 142 height 12
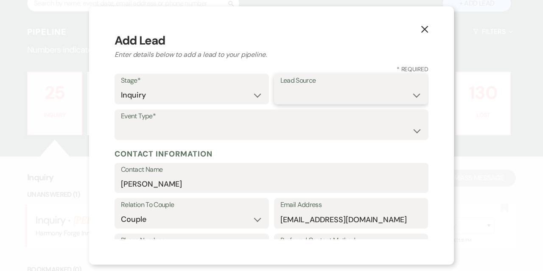
click at [304, 95] on select "Weven Venue Website Instagram Facebook Pinterest Google The Knot Wedding Wire H…" at bounding box center [351, 95] width 142 height 17
select select "17"
click at [280, 87] on select "Weven Venue Website Instagram Facebook Pinterest Google The Knot Wedding Wire H…" at bounding box center [351, 95] width 142 height 17
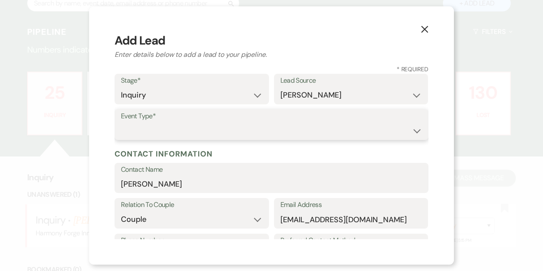
click at [178, 130] on select "Wedding Anniversary Party Baby Shower Bachelorette / Bachelor Party Birthday Pa…" at bounding box center [271, 130] width 301 height 17
select select "1"
click at [121, 122] on select "Wedding Anniversary Party Baby Shower Bachelorette / Bachelor Party Birthday Pa…" at bounding box center [271, 130] width 301 height 17
click at [110, 115] on div "X Add Lead Enter details below to add a lead to your pipeline. * Required Stage…" at bounding box center [271, 135] width 364 height 258
click at [106, 158] on div "X Add Lead Enter details below to add a lead to your pipeline. * Required Stage…" at bounding box center [271, 135] width 364 height 258
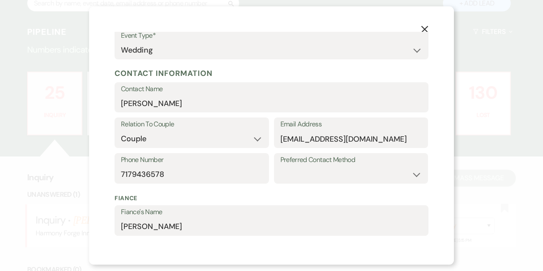
scroll to position [127, 0]
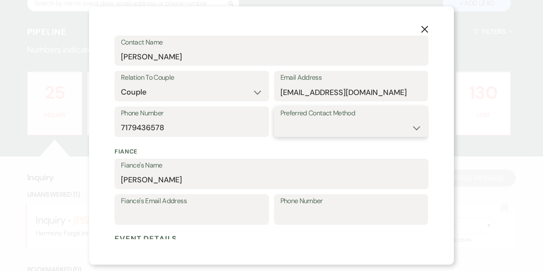
click at [339, 123] on select "Email Phone Text" at bounding box center [351, 128] width 142 height 17
select select "email"
click at [280, 120] on select "Email Phone Text" at bounding box center [351, 128] width 142 height 17
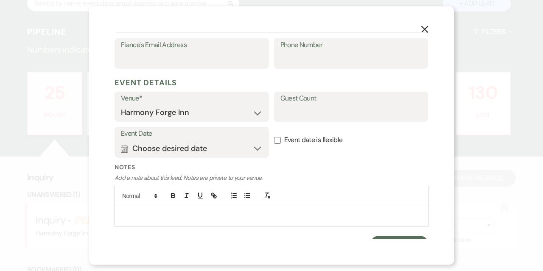
scroll to position [295, 0]
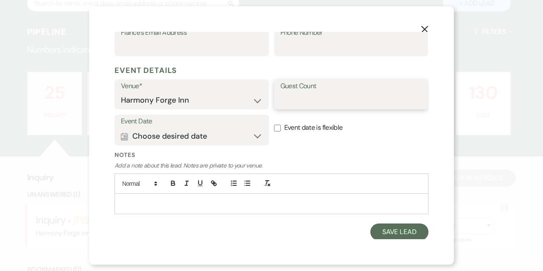
click at [296, 99] on input "Guest Count" at bounding box center [351, 100] width 142 height 17
type input "75"
click at [138, 200] on p at bounding box center [271, 203] width 300 height 9
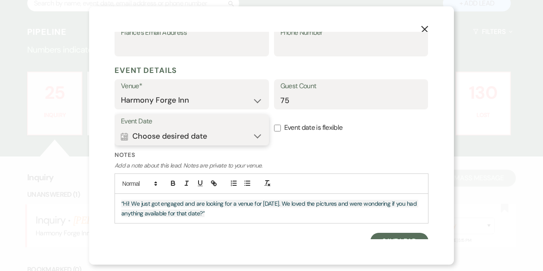
click at [252, 133] on button "Calendar Choose desired date Expand" at bounding box center [192, 136] width 142 height 17
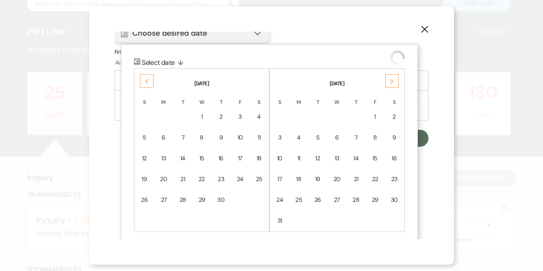
scroll to position [402, 0]
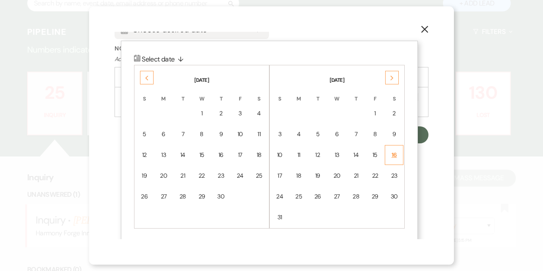
click at [392, 153] on div "16" at bounding box center [394, 154] width 8 height 9
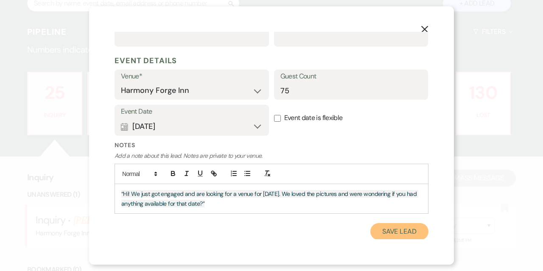
click at [391, 234] on button "Save Lead" at bounding box center [399, 231] width 58 height 17
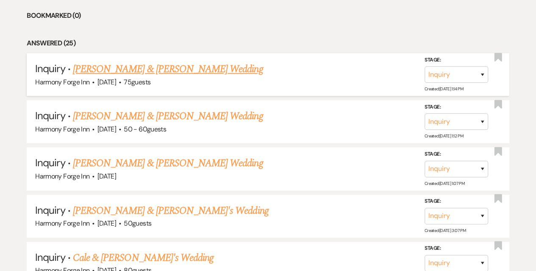
scroll to position [424, 0]
click at [151, 69] on link "[PERSON_NAME] & [PERSON_NAME] Wedding" at bounding box center [168, 68] width 190 height 15
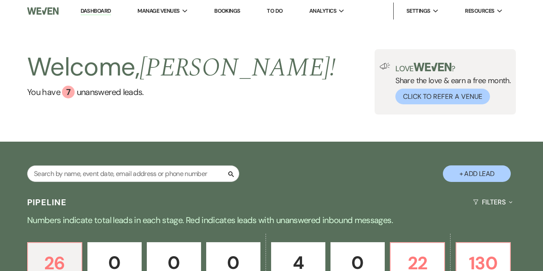
select select "17"
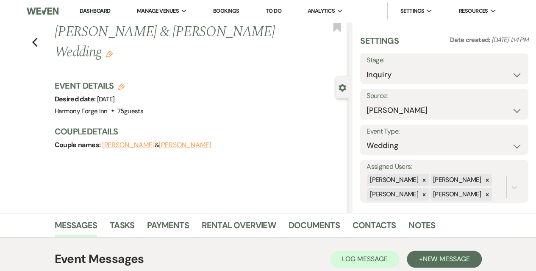
scroll to position [164, 0]
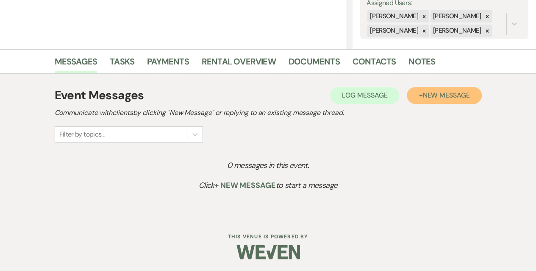
click at [438, 91] on span "New Message" at bounding box center [446, 95] width 47 height 9
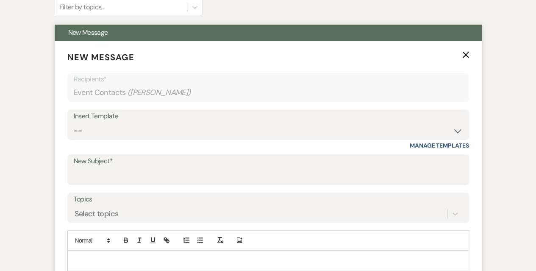
scroll to position [291, 0]
click at [103, 132] on select "-- Weven Planning Portal Introduction (Booked Events) Initial Inquiry Response …" at bounding box center [268, 130] width 389 height 17
select select "5003"
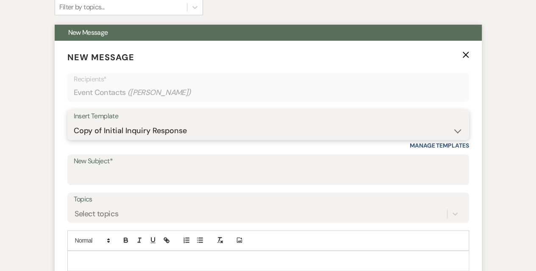
click at [74, 122] on select "-- Weven Planning Portal Introduction (Booked Events) Initial Inquiry Response …" at bounding box center [268, 130] width 389 height 17
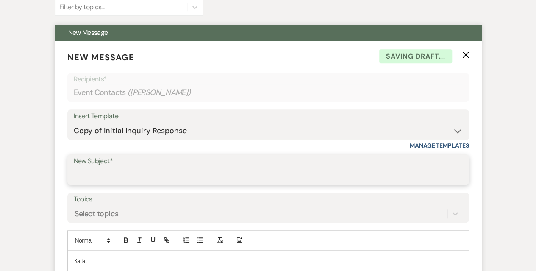
click at [111, 173] on input "New Subject*" at bounding box center [268, 175] width 389 height 17
type input "Harmony Forge Inquiry"
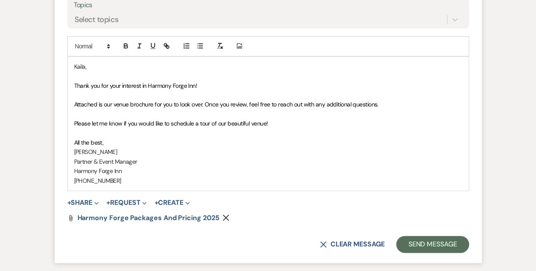
scroll to position [503, 0]
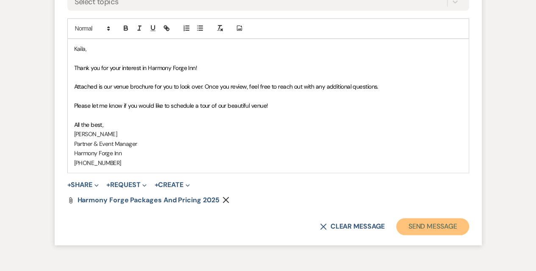
click at [409, 223] on button "Send Message" at bounding box center [432, 226] width 72 height 17
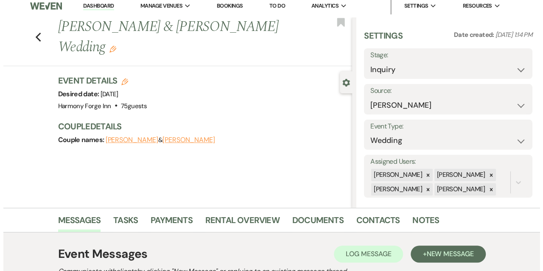
scroll to position [0, 0]
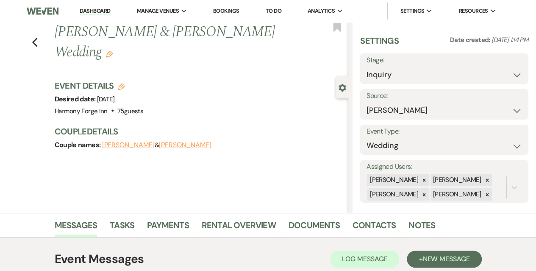
click at [87, 10] on link "Dashboard" at bounding box center [95, 11] width 31 height 8
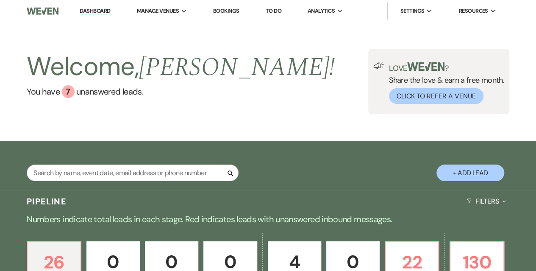
click at [468, 170] on button "+ Add Lead" at bounding box center [471, 172] width 68 height 17
select select "786"
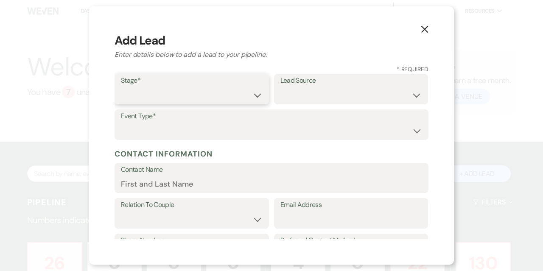
click at [134, 99] on select "Inquiry Follow Up Tour Requested Tour Confirmed Toured Proposal Sent Booked Lost" at bounding box center [192, 95] width 142 height 17
select select "1"
click at [121, 87] on select "Inquiry Follow Up Tour Requested Tour Confirmed Toured Proposal Sent Booked Lost" at bounding box center [192, 95] width 142 height 17
click at [310, 91] on select "Weven Venue Website Instagram Facebook Pinterest Google The Knot Wedding Wire H…" at bounding box center [351, 95] width 142 height 17
select select "17"
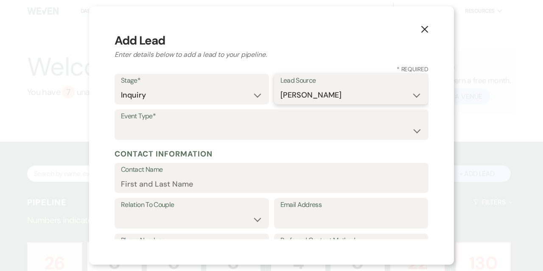
click at [280, 87] on select "Weven Venue Website Instagram Facebook Pinterest Google The Knot Wedding Wire H…" at bounding box center [351, 95] width 142 height 17
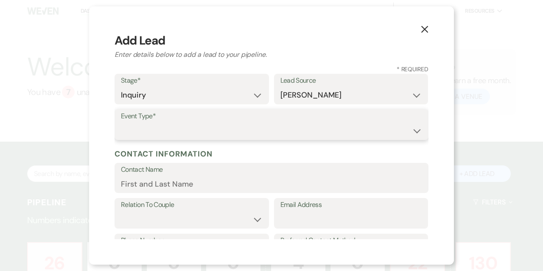
click at [191, 127] on select "Wedding Anniversary Party Baby Shower Bachelorette / Bachelor Party Birthday Pa…" at bounding box center [271, 130] width 301 height 17
select select "1"
click at [121, 122] on select "Wedding Anniversary Party Baby Shower Bachelorette / Bachelor Party Birthday Pa…" at bounding box center [271, 130] width 301 height 17
click at [103, 95] on div "X Add Lead Enter details below to add a lead to your pipeline. * Required Stage…" at bounding box center [271, 135] width 364 height 258
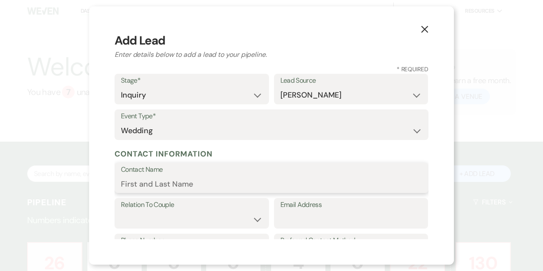
click at [194, 186] on input "Contact Name" at bounding box center [271, 183] width 301 height 17
paste input "[PERSON_NAME]"
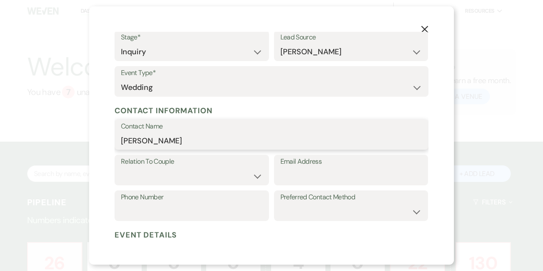
scroll to position [85, 0]
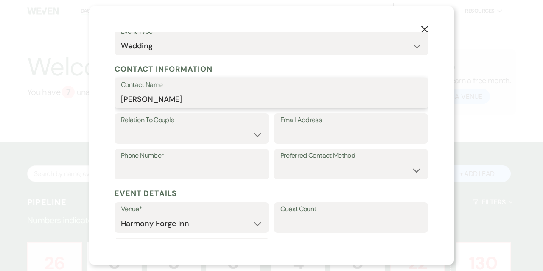
type input "[PERSON_NAME]"
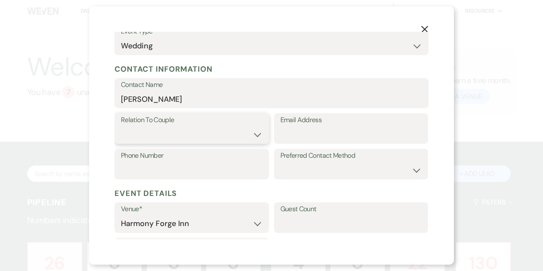
click at [233, 134] on select "Couple Planner Parent of Couple Family Member Friend Other" at bounding box center [192, 134] width 142 height 17
select select "1"
click at [121, 126] on select "Couple Planner Parent of Couple Family Member Friend Other" at bounding box center [192, 134] width 142 height 17
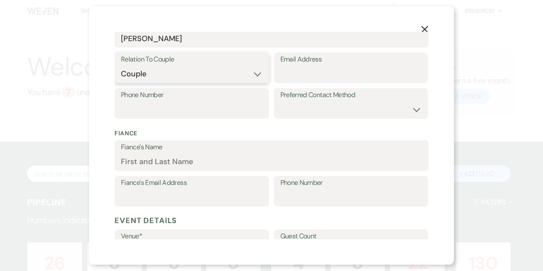
scroll to position [170, 0]
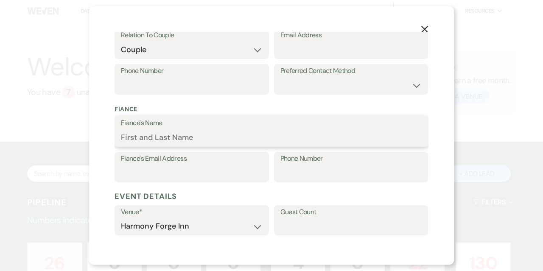
click at [160, 132] on input "Fiance's Name" at bounding box center [271, 137] width 301 height 17
paste input "[PERSON_NAME]"
type input "[PERSON_NAME]"
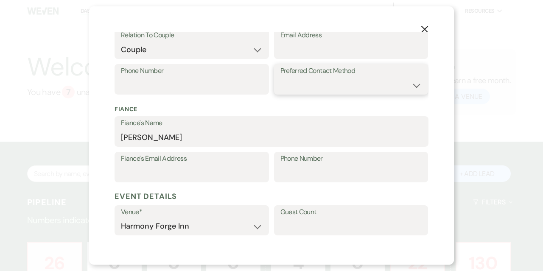
click at [331, 85] on select "Email Phone Text" at bounding box center [351, 85] width 142 height 17
select select "email"
click at [280, 77] on select "Email Phone Text" at bounding box center [351, 85] width 142 height 17
click at [292, 49] on input "Email Address" at bounding box center [351, 50] width 142 height 17
click at [176, 82] on input "Phone Number" at bounding box center [192, 85] width 142 height 17
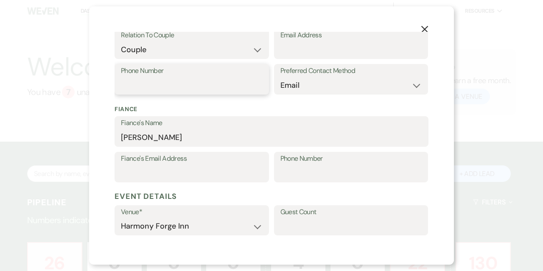
paste input "7176014744"
type input "7176014744"
click at [300, 42] on input "Email Address" at bounding box center [351, 50] width 142 height 17
paste input "[EMAIL_ADDRESS][DOMAIN_NAME]"
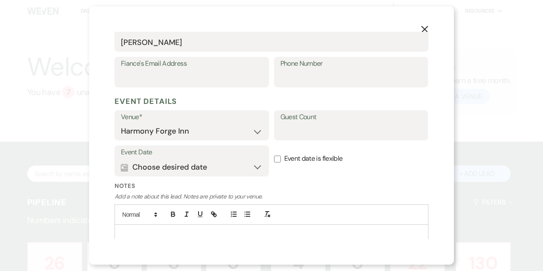
scroll to position [295, 0]
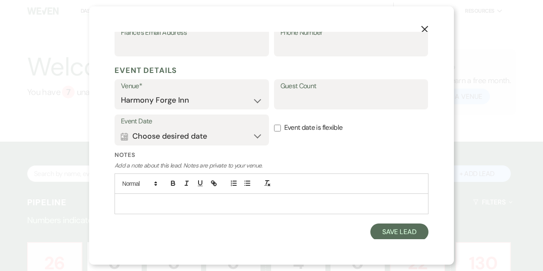
type input "[EMAIL_ADDRESS][DOMAIN_NAME]"
click at [295, 102] on input "Guest Count" at bounding box center [351, 100] width 142 height 17
type input "35"
click at [367, 139] on label "Event date is flexible" at bounding box center [351, 127] width 154 height 27
click at [281, 131] on input "Event date is flexible" at bounding box center [277, 128] width 7 height 7
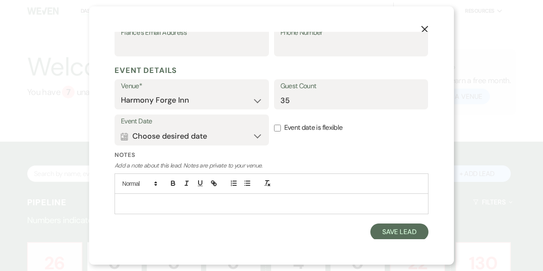
checkbox input "true"
click at [169, 199] on p at bounding box center [271, 203] width 300 height 9
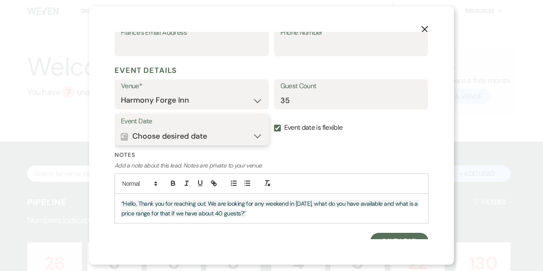
click at [206, 139] on button "Calendar Choose desired date Expand" at bounding box center [192, 136] width 142 height 17
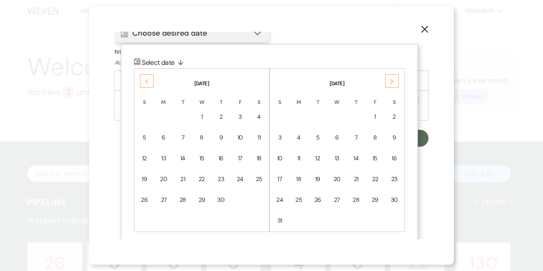
scroll to position [402, 0]
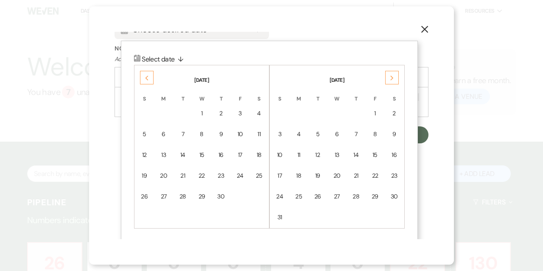
click at [392, 79] on icon "Next" at bounding box center [392, 77] width 4 height 5
click at [147, 75] on use at bounding box center [146, 77] width 3 height 5
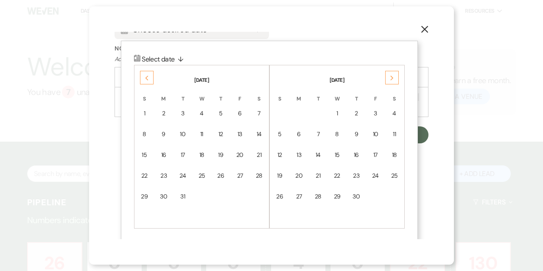
click at [147, 75] on use at bounding box center [146, 77] width 3 height 5
click at [147, 80] on icon "Previous" at bounding box center [147, 77] width 4 height 5
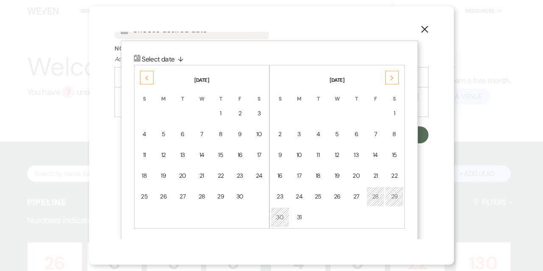
click at [147, 80] on icon "Previous" at bounding box center [147, 77] width 4 height 5
click at [145, 72] on div "Previous" at bounding box center [147, 78] width 14 height 14
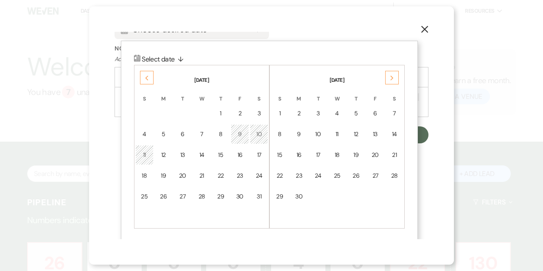
click at [145, 72] on div "Previous" at bounding box center [147, 78] width 14 height 14
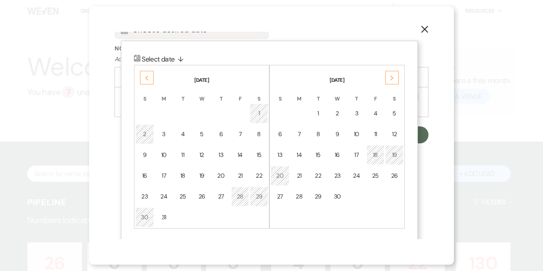
click at [145, 72] on div "Previous" at bounding box center [147, 78] width 14 height 14
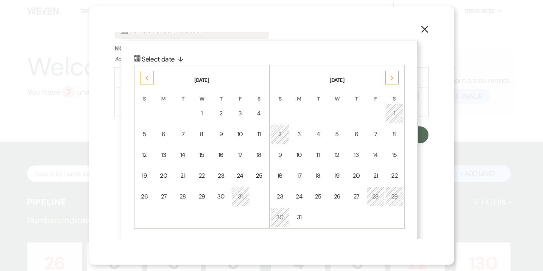
click at [145, 72] on div "Previous" at bounding box center [147, 78] width 14 height 14
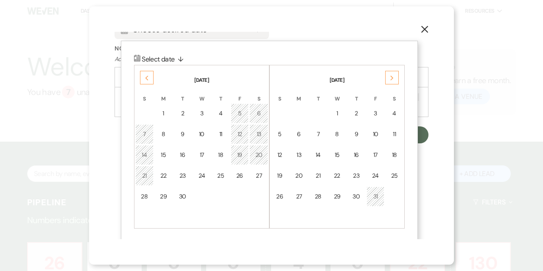
click at [145, 72] on div "Previous" at bounding box center [147, 78] width 14 height 14
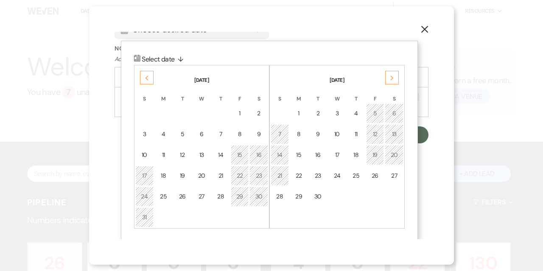
click at [145, 72] on div "Previous" at bounding box center [147, 78] width 14 height 14
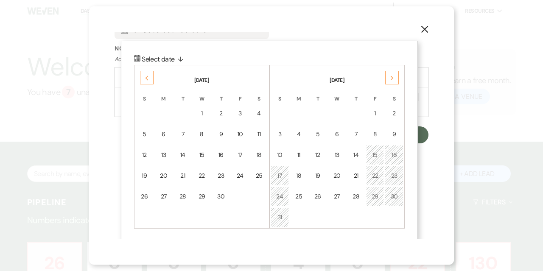
click at [397, 75] on div "Next" at bounding box center [392, 78] width 14 height 14
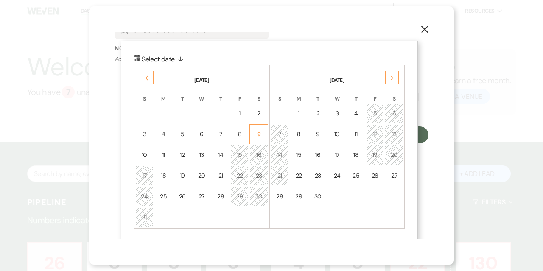
click at [262, 131] on div "9" at bounding box center [259, 134] width 8 height 9
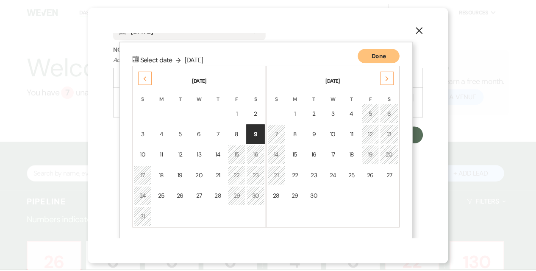
scroll to position [305, 0]
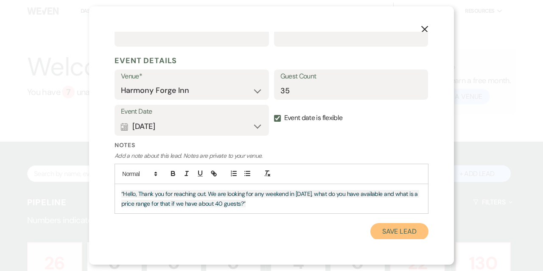
click at [374, 227] on button "Save Lead" at bounding box center [399, 231] width 58 height 17
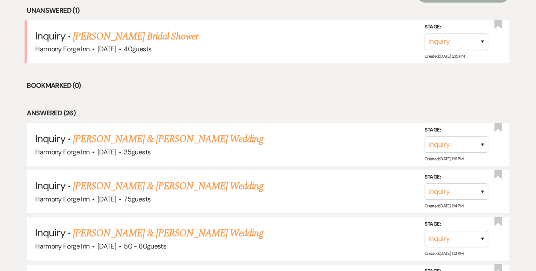
scroll to position [381, 0]
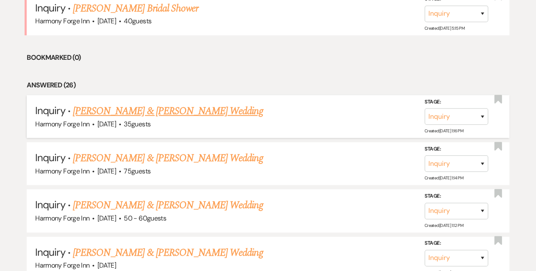
click at [153, 112] on link "[PERSON_NAME] & [PERSON_NAME] Wedding" at bounding box center [168, 110] width 190 height 15
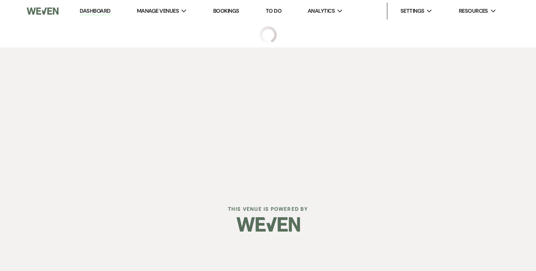
select select "17"
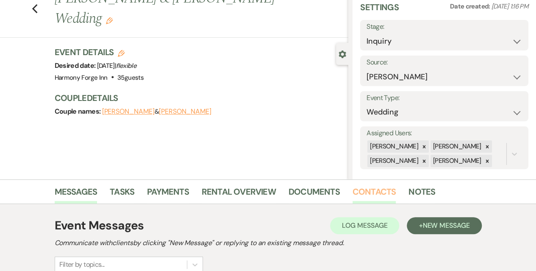
scroll to position [85, 0]
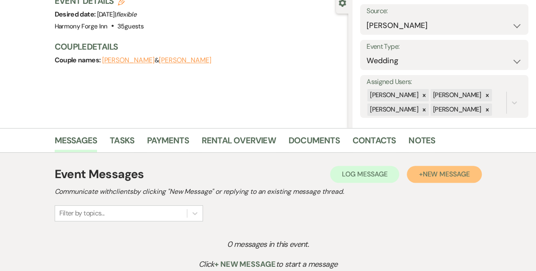
click at [427, 176] on span "New Message" at bounding box center [446, 174] width 47 height 9
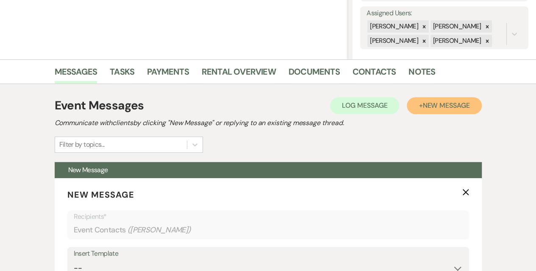
scroll to position [254, 0]
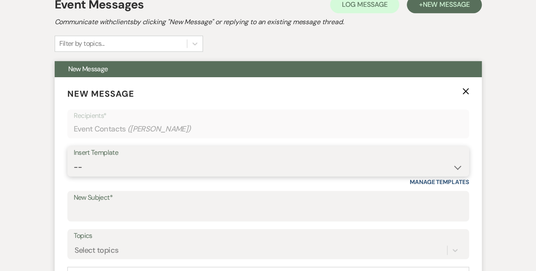
click at [133, 164] on select "-- Weven Planning Portal Introduction (Booked Events) Initial Inquiry Response …" at bounding box center [268, 167] width 389 height 17
select select "5003"
click at [74, 159] on select "-- Weven Planning Portal Introduction (Booked Events) Initial Inquiry Response …" at bounding box center [268, 167] width 389 height 17
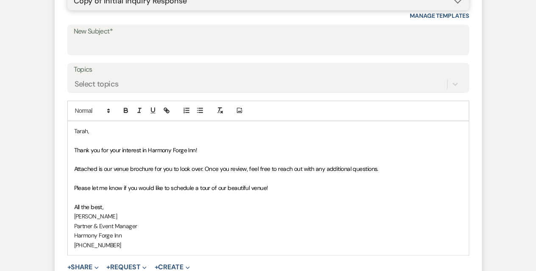
scroll to position [424, 0]
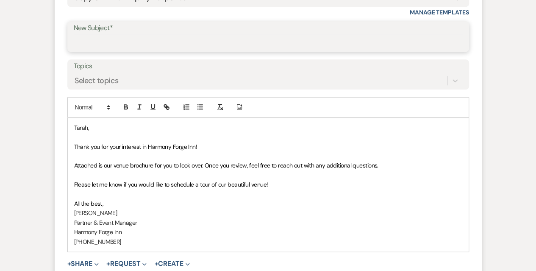
click at [144, 39] on input "New Subject*" at bounding box center [268, 42] width 389 height 17
type input "Harmony Forge Inquiry"
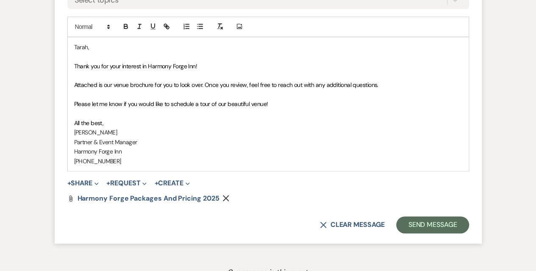
scroll to position [509, 0]
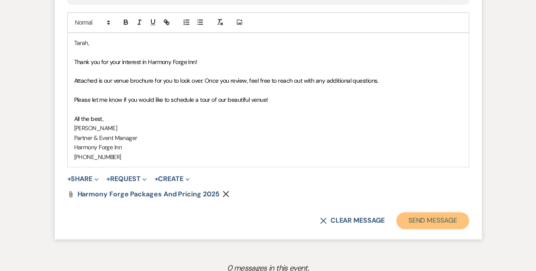
click at [419, 222] on button "Send Message" at bounding box center [432, 220] width 72 height 17
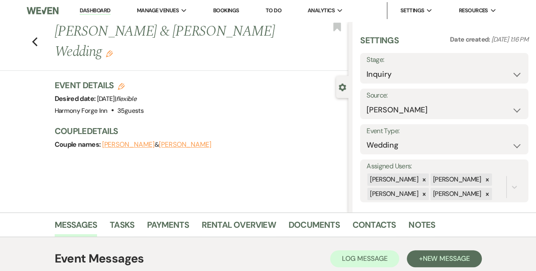
scroll to position [0, 0]
click at [104, 12] on link "Dashboard" at bounding box center [95, 11] width 31 height 8
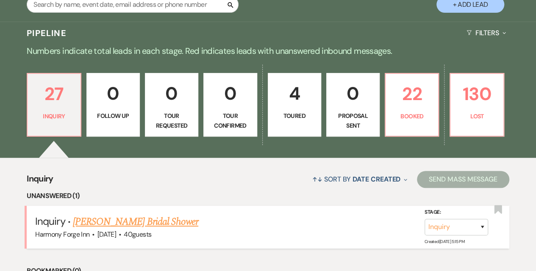
scroll to position [170, 0]
